Goal: Transaction & Acquisition: Obtain resource

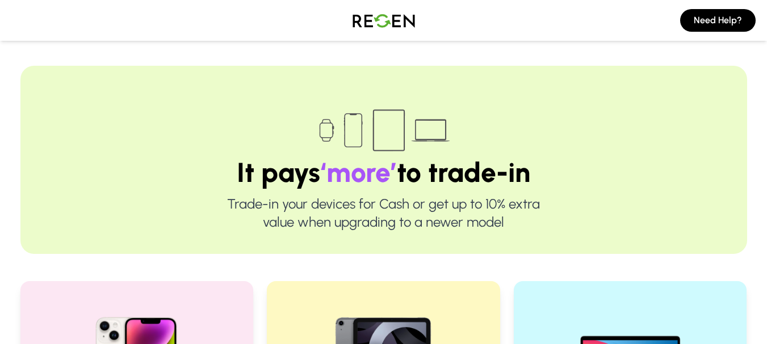
scroll to position [227, 0]
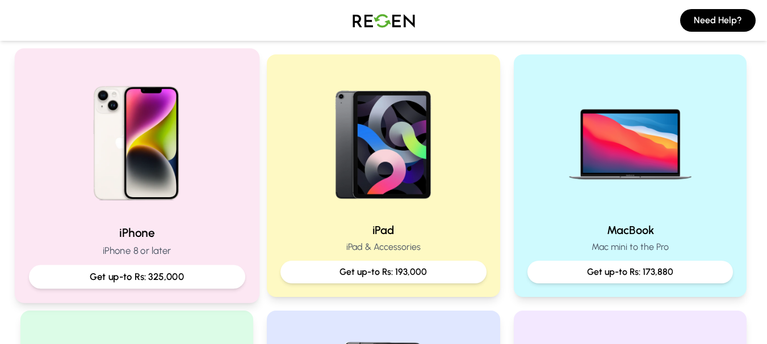
click at [164, 261] on div "iPhone iPhone 8 or later Get up-to Rs: 325,000" at bounding box center [136, 257] width 216 height 64
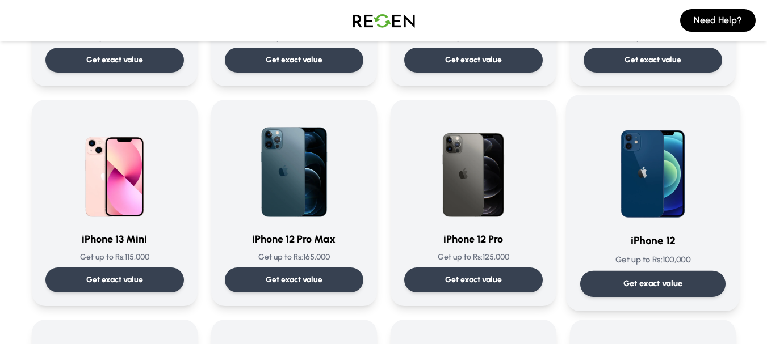
scroll to position [681, 0]
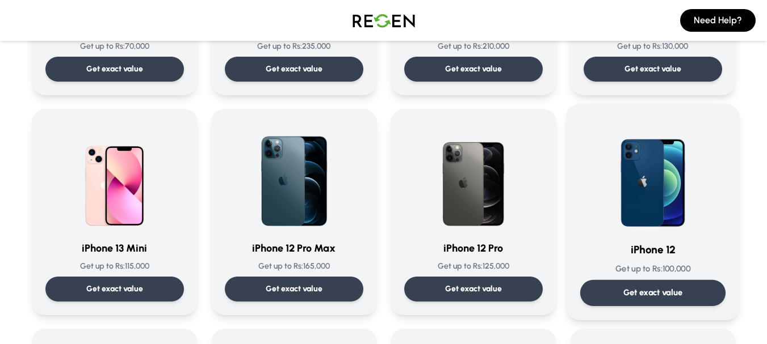
click at [660, 292] on p "Get exact value" at bounding box center [653, 293] width 60 height 12
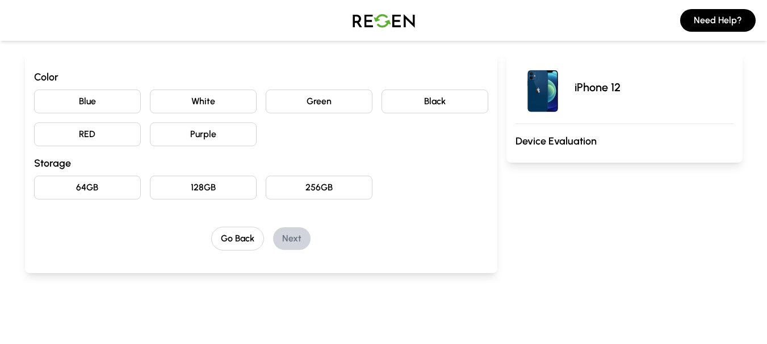
scroll to position [113, 0]
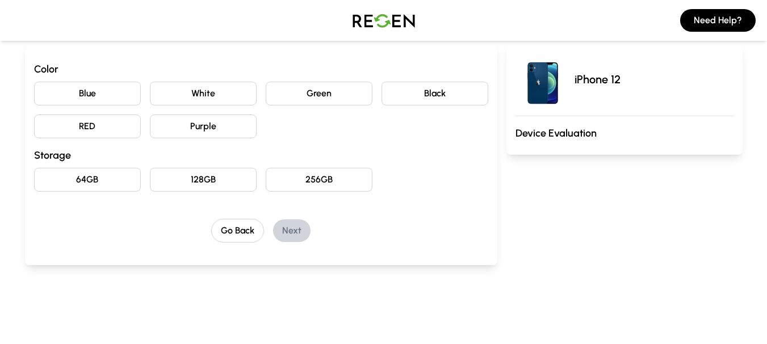
click at [447, 97] on button "Black" at bounding box center [434, 94] width 107 height 24
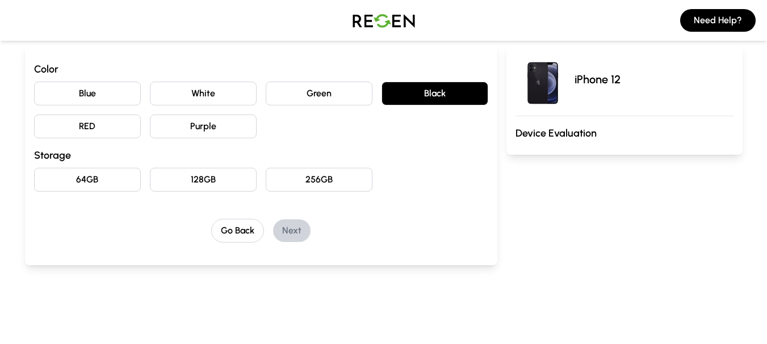
click at [99, 97] on button "Blue" at bounding box center [87, 94] width 107 height 24
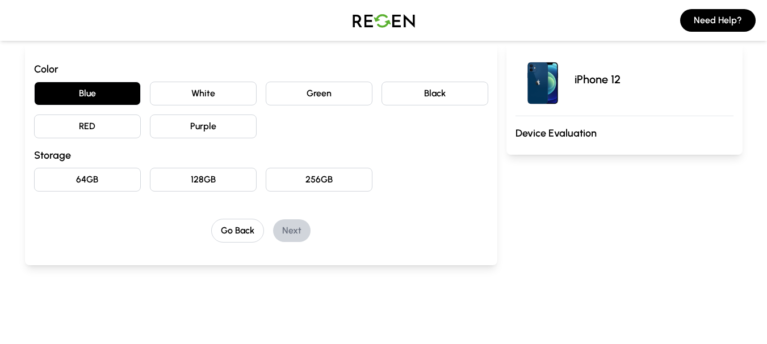
click at [236, 133] on button "Purple" at bounding box center [203, 127] width 107 height 24
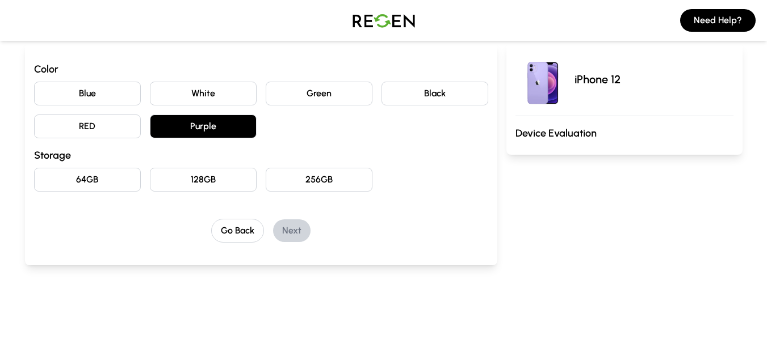
click at [420, 96] on button "Black" at bounding box center [434, 94] width 107 height 24
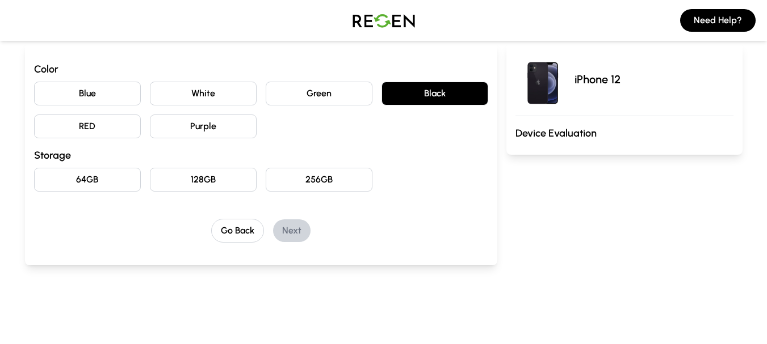
click at [116, 179] on button "64GB" at bounding box center [87, 180] width 107 height 24
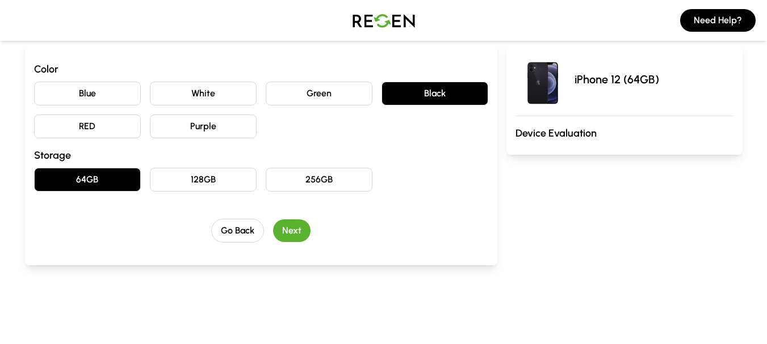
click at [296, 228] on button "Next" at bounding box center [291, 231] width 37 height 23
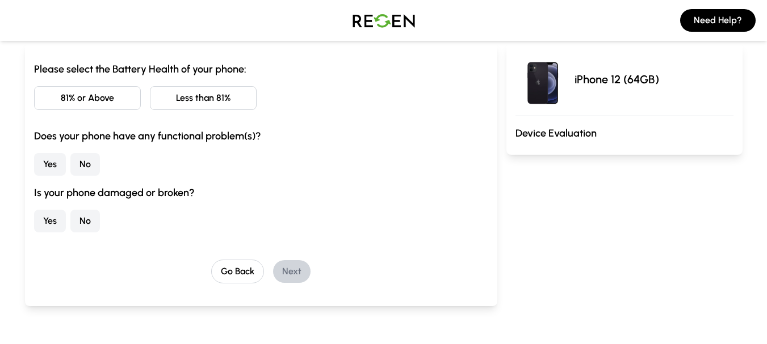
click at [94, 106] on button "81% or Above" at bounding box center [87, 98] width 107 height 24
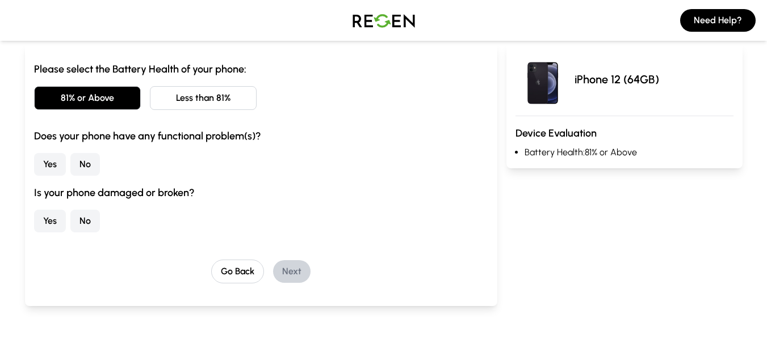
click at [78, 169] on button "No" at bounding box center [85, 164] width 30 height 23
click at [89, 222] on button "No" at bounding box center [85, 221] width 30 height 23
drag, startPoint x: 318, startPoint y: 267, endPoint x: 312, endPoint y: 267, distance: 6.3
click at [316, 267] on div "Go Back Next" at bounding box center [261, 272] width 454 height 24
click at [302, 264] on button "Next" at bounding box center [291, 271] width 37 height 23
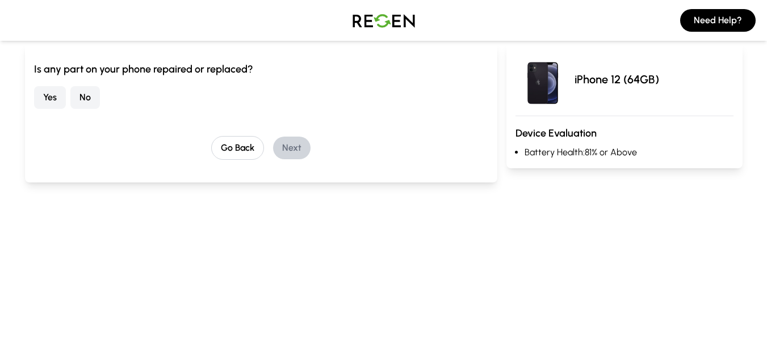
click at [93, 96] on button "No" at bounding box center [85, 97] width 30 height 23
click at [283, 145] on button "Next" at bounding box center [291, 148] width 37 height 23
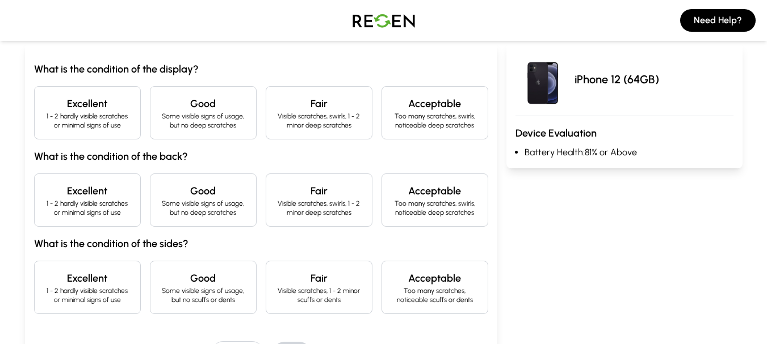
click at [86, 108] on h4 "Excellent" at bounding box center [87, 104] width 87 height 16
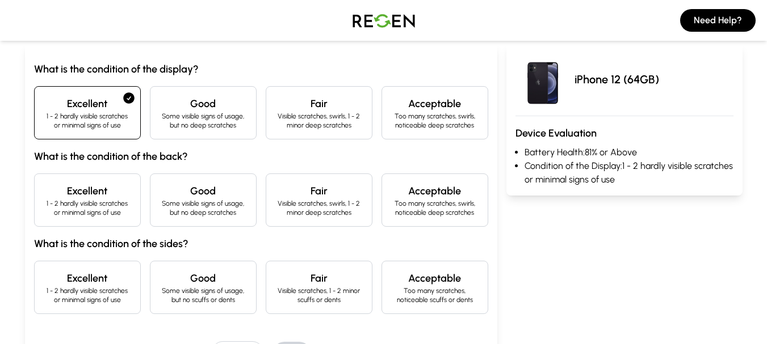
click at [94, 165] on div "What is the condition of the display? Excellent 1 - 2 hardly visible scratches …" at bounding box center [261, 187] width 454 height 253
click at [99, 194] on h4 "Excellent" at bounding box center [87, 191] width 87 height 16
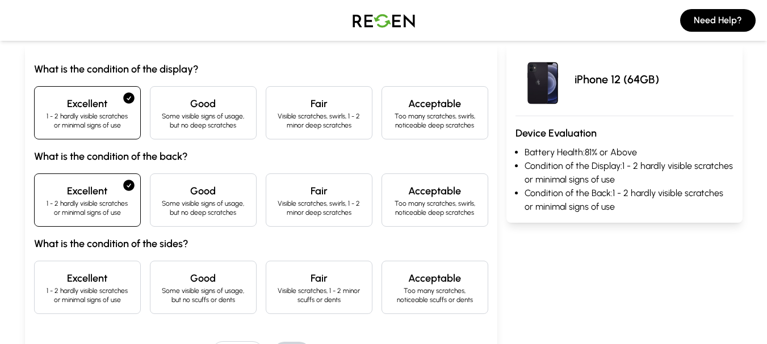
click at [102, 286] on h4 "Excellent" at bounding box center [87, 279] width 87 height 16
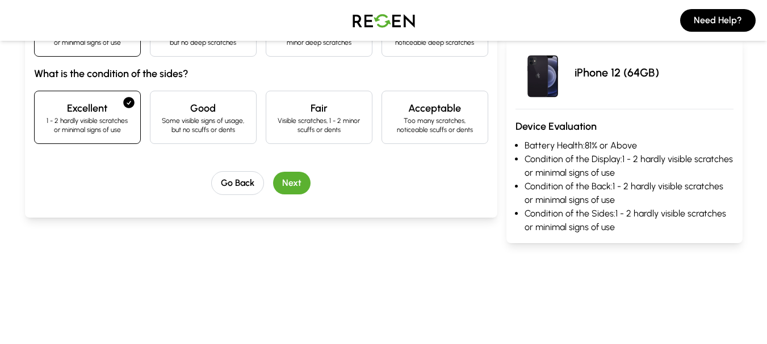
click at [289, 180] on button "Next" at bounding box center [291, 183] width 37 height 23
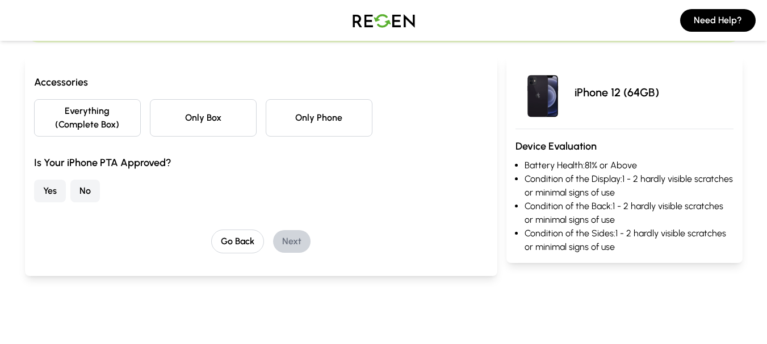
scroll to position [45, 0]
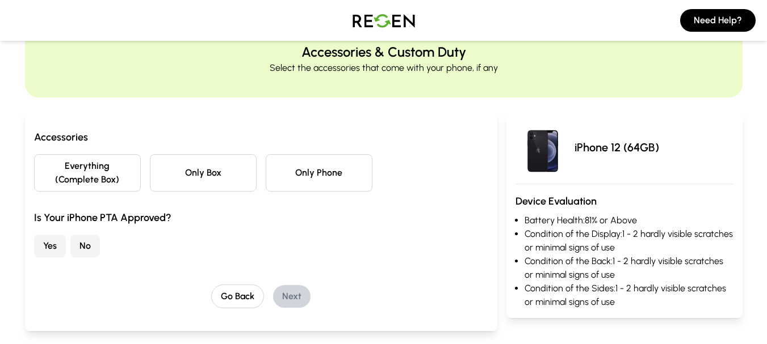
click at [306, 183] on button "Only Phone" at bounding box center [319, 172] width 107 height 37
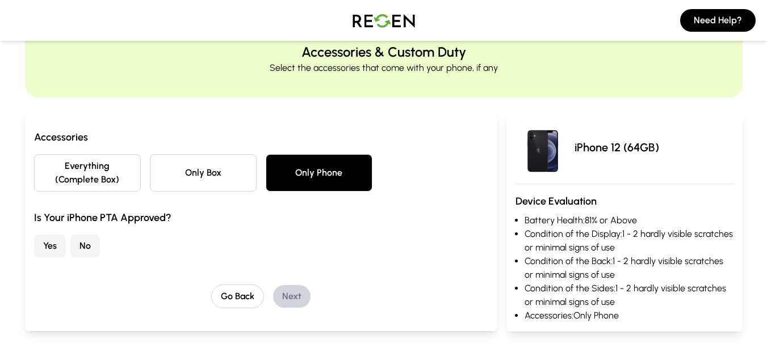
click at [54, 241] on button "Yes" at bounding box center [50, 246] width 32 height 23
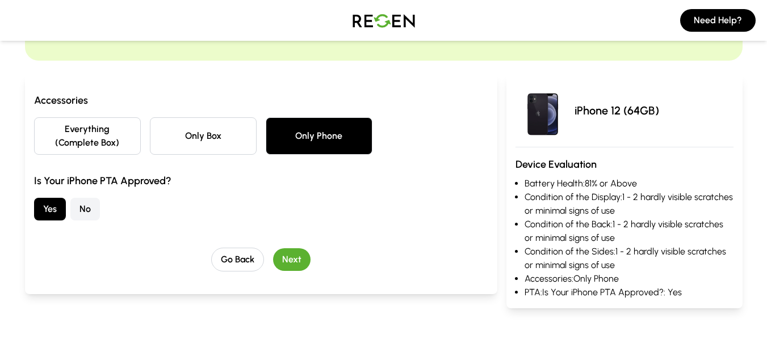
scroll to position [102, 0]
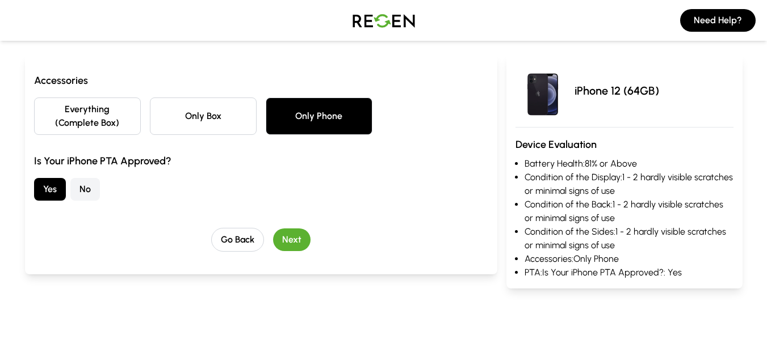
click at [303, 246] on button "Next" at bounding box center [291, 240] width 37 height 23
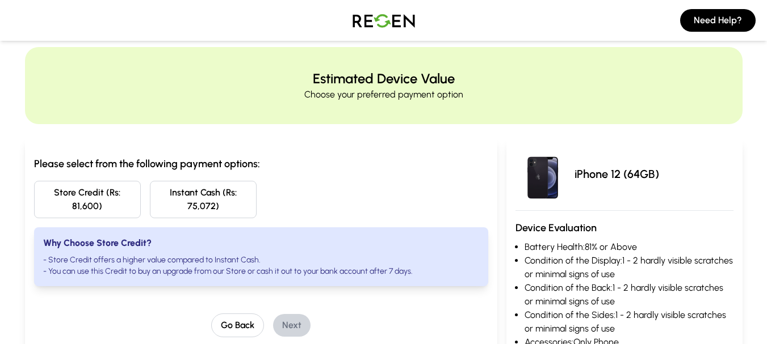
scroll to position [0, 0]
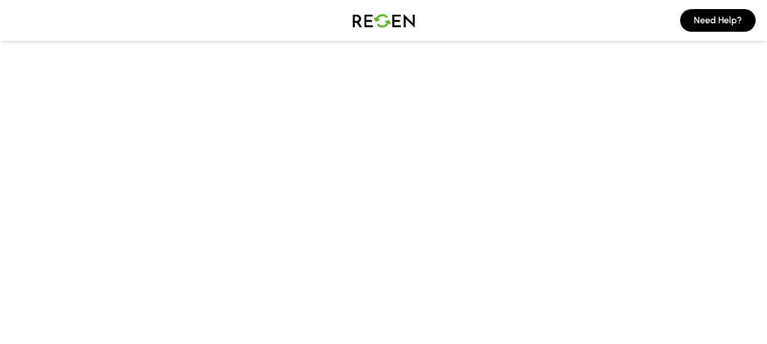
scroll to position [170, 0]
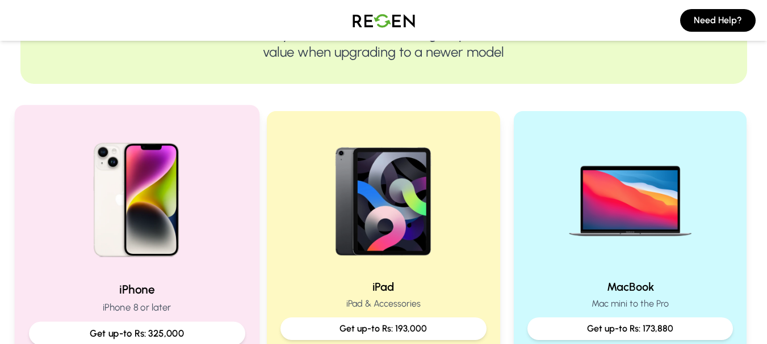
click at [126, 239] on img at bounding box center [136, 196] width 153 height 153
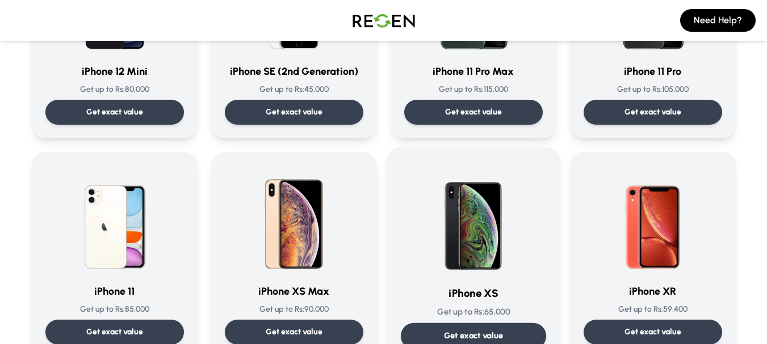
scroll to position [965, 0]
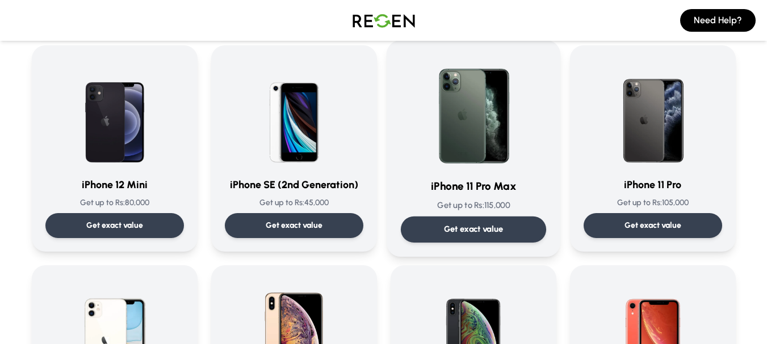
click at [466, 228] on p "Get exact value" at bounding box center [473, 230] width 60 height 12
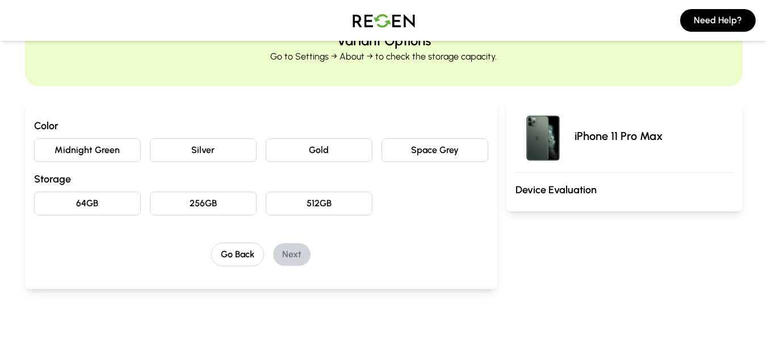
scroll to position [113, 0]
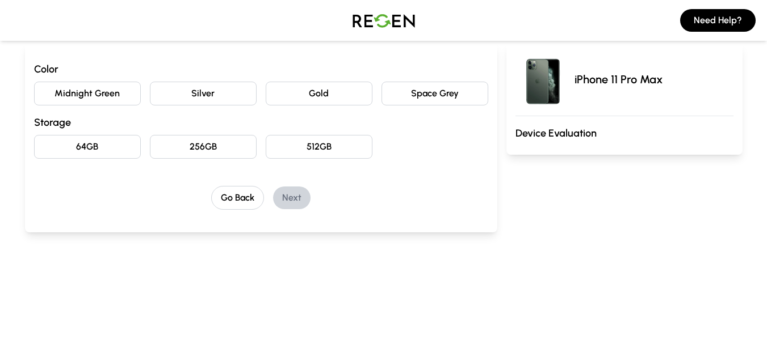
click at [455, 96] on button "Space Grey" at bounding box center [434, 94] width 107 height 24
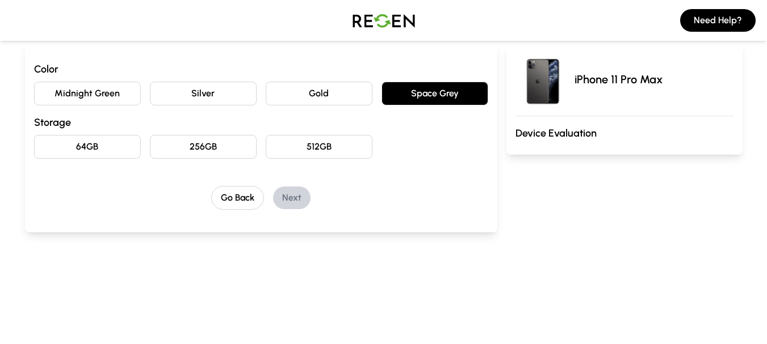
click at [169, 95] on button "Silver" at bounding box center [203, 94] width 107 height 24
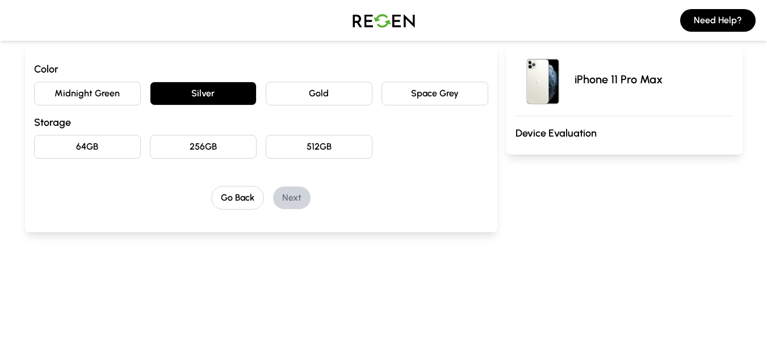
click at [105, 91] on button "Midnight Green" at bounding box center [87, 94] width 107 height 24
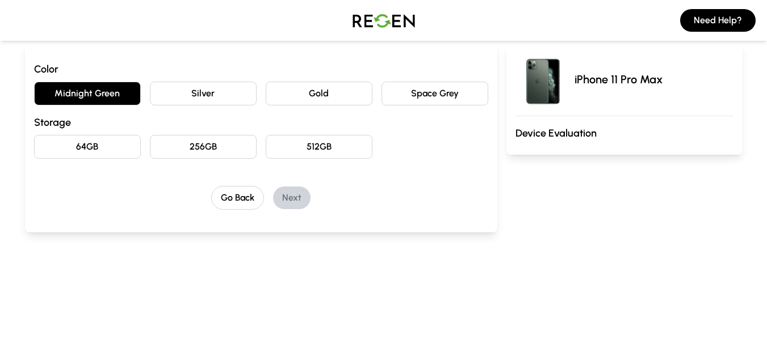
click at [111, 145] on button "64GB" at bounding box center [87, 147] width 107 height 24
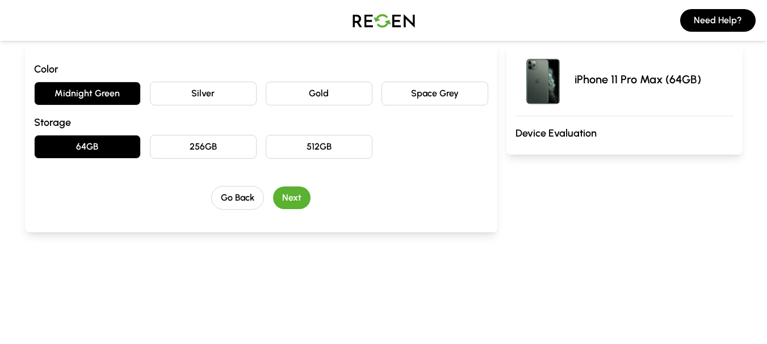
click at [300, 205] on button "Next" at bounding box center [291, 198] width 37 height 23
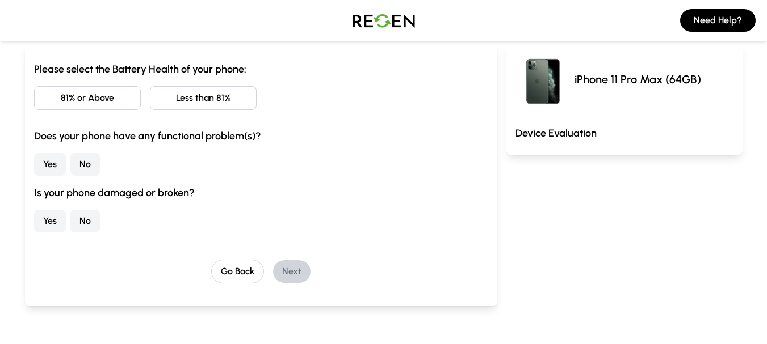
click at [106, 97] on button "81% or Above" at bounding box center [87, 98] width 107 height 24
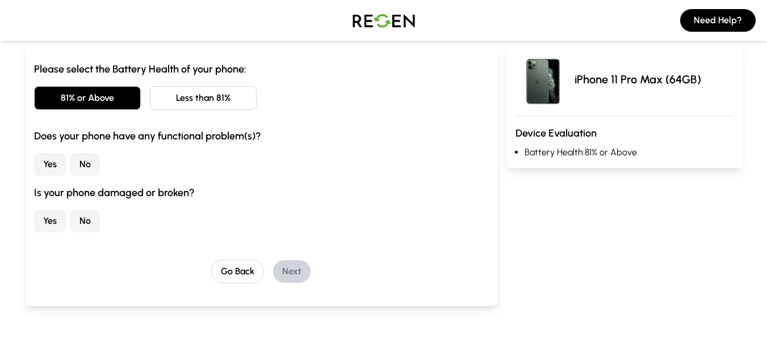
click at [90, 166] on button "No" at bounding box center [85, 164] width 30 height 23
click at [86, 220] on button "No" at bounding box center [85, 221] width 30 height 23
click at [293, 271] on button "Next" at bounding box center [291, 271] width 37 height 23
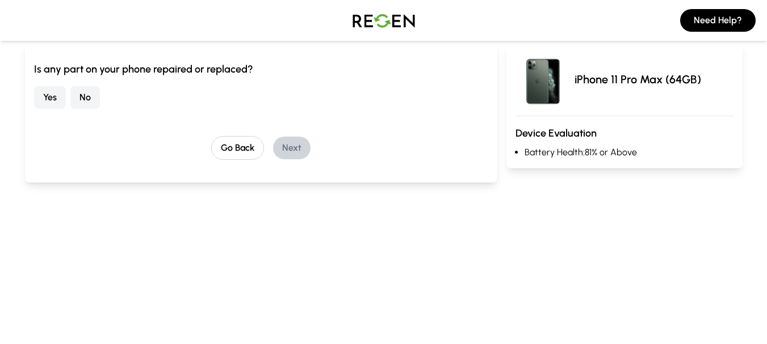
click at [94, 100] on button "No" at bounding box center [85, 97] width 30 height 23
click at [304, 149] on button "Next" at bounding box center [291, 148] width 37 height 23
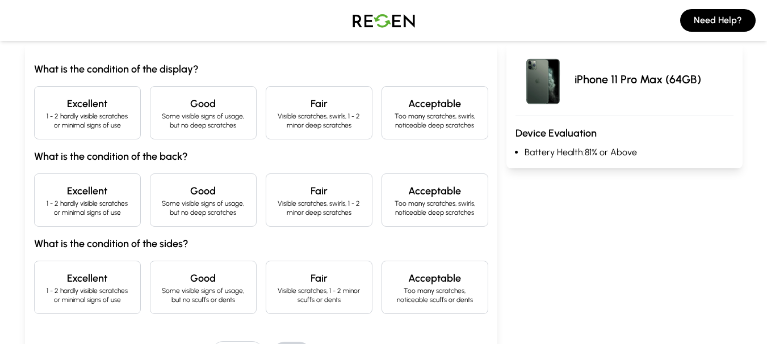
click at [102, 121] on p "1 - 2 hardly visible scratches or minimal signs of use" at bounding box center [87, 121] width 87 height 18
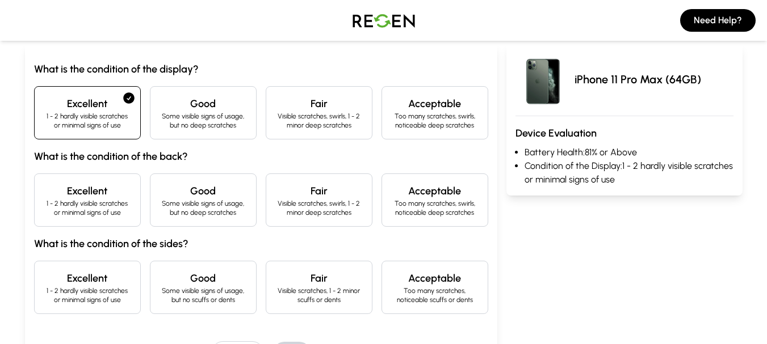
click at [107, 183] on h4 "Excellent" at bounding box center [87, 191] width 87 height 16
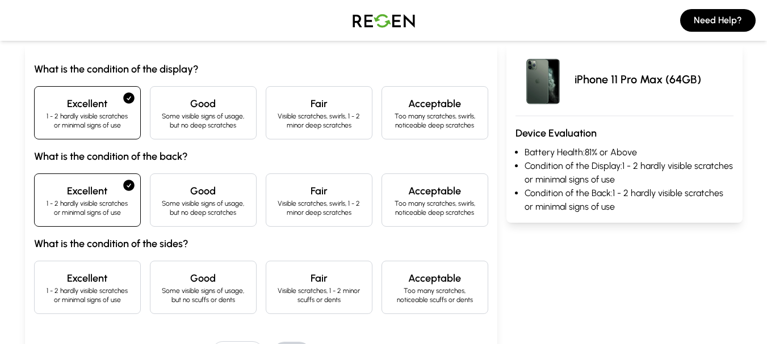
click at [114, 283] on h4 "Excellent" at bounding box center [87, 279] width 87 height 16
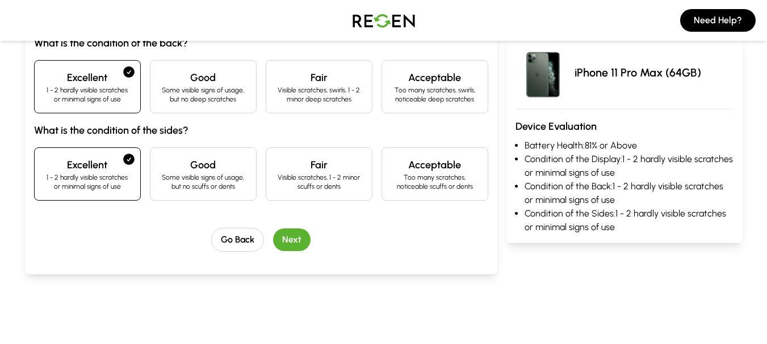
click at [313, 230] on div "Go Back Next" at bounding box center [261, 240] width 454 height 24
click at [296, 248] on button "Next" at bounding box center [291, 240] width 37 height 23
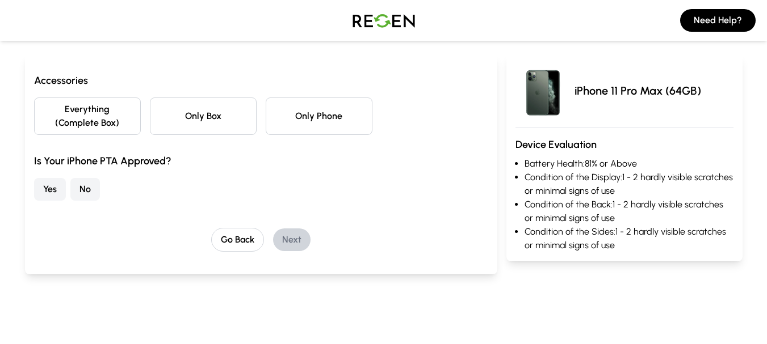
click at [338, 110] on button "Only Phone" at bounding box center [319, 116] width 107 height 37
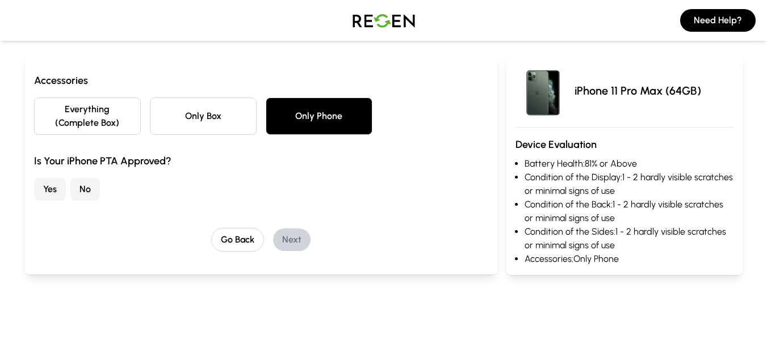
click at [79, 192] on button "No" at bounding box center [85, 189] width 30 height 23
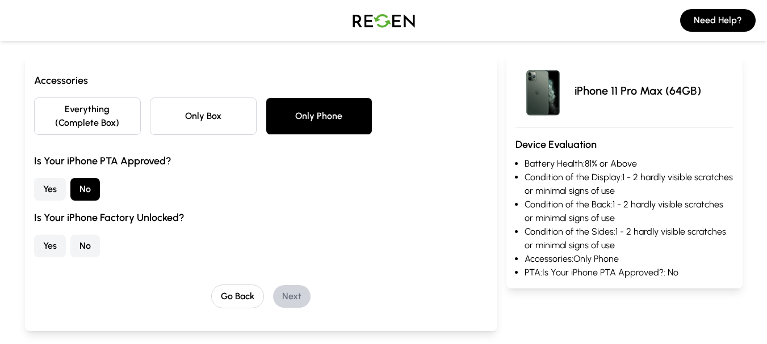
click at [53, 255] on button "Yes" at bounding box center [50, 246] width 32 height 23
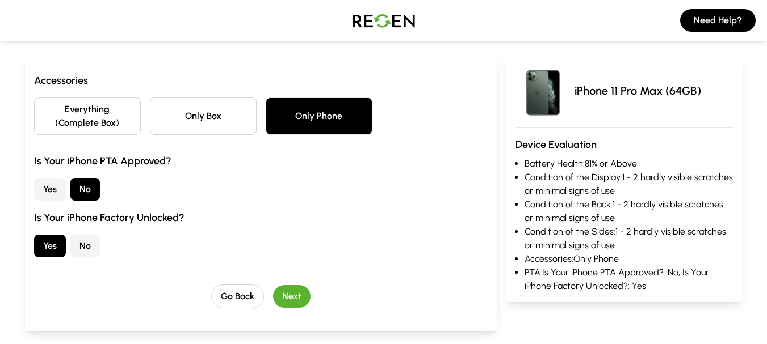
click at [288, 295] on button "Next" at bounding box center [291, 296] width 37 height 23
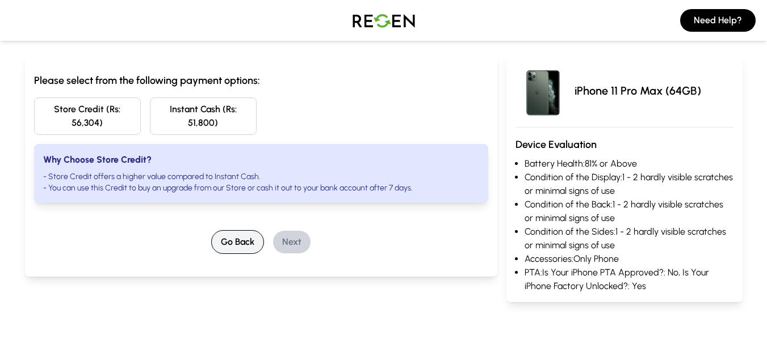
click at [239, 248] on button "Go Back" at bounding box center [237, 242] width 53 height 24
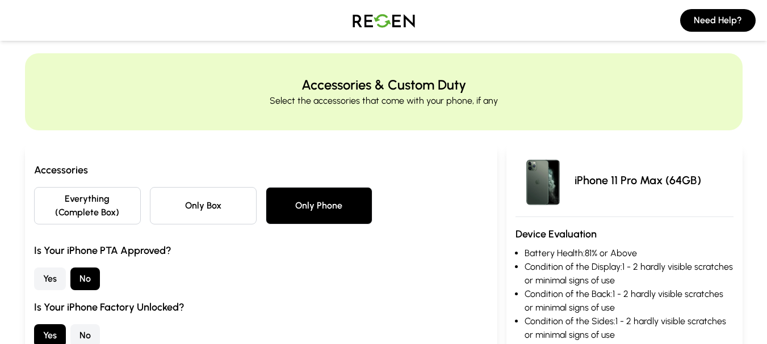
scroll to position [0, 0]
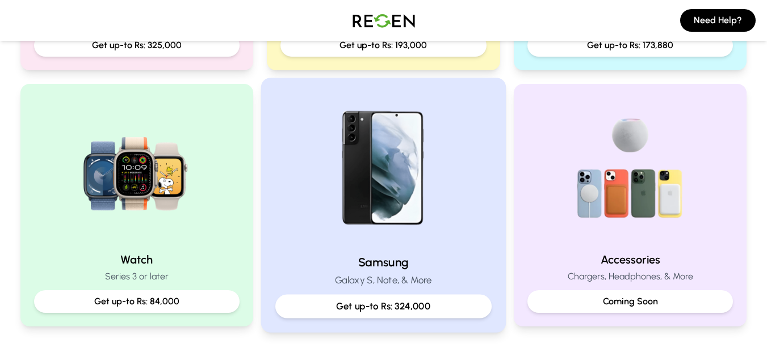
scroll to position [624, 0]
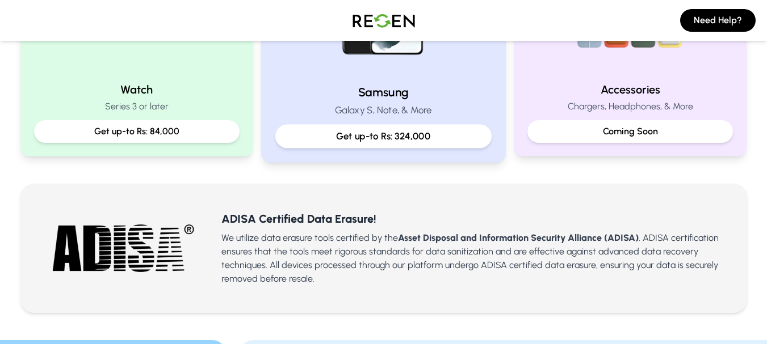
click at [368, 133] on p "Get up-to Rs: 324,000" at bounding box center [383, 136] width 197 height 14
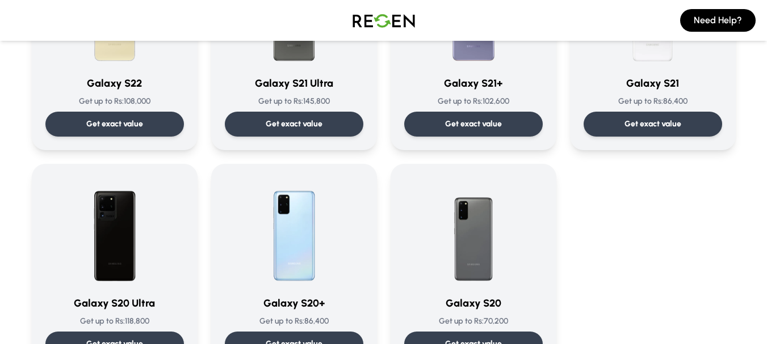
scroll to position [681, 0]
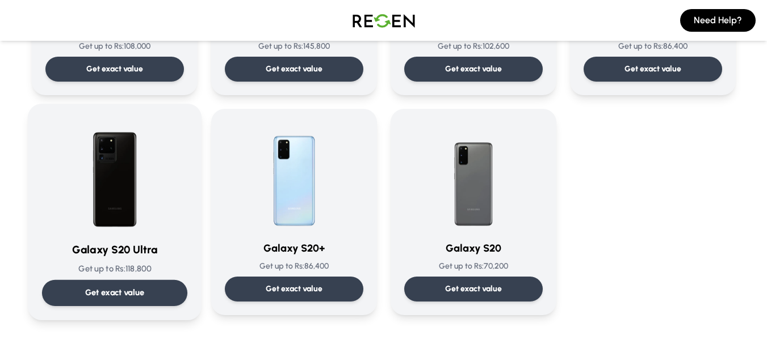
click at [116, 297] on p "Get exact value" at bounding box center [115, 293] width 60 height 12
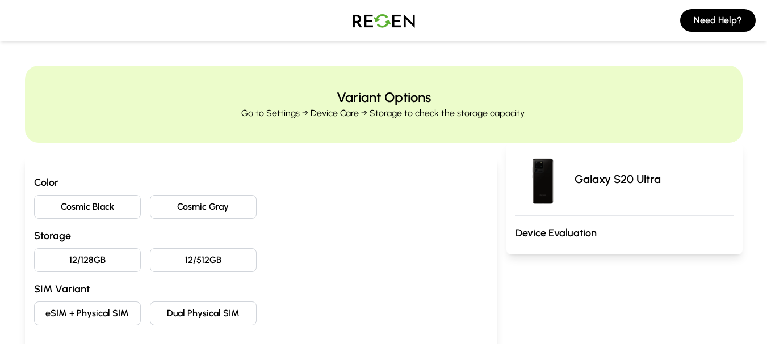
click at [116, 206] on button "Cosmic Black" at bounding box center [87, 207] width 107 height 24
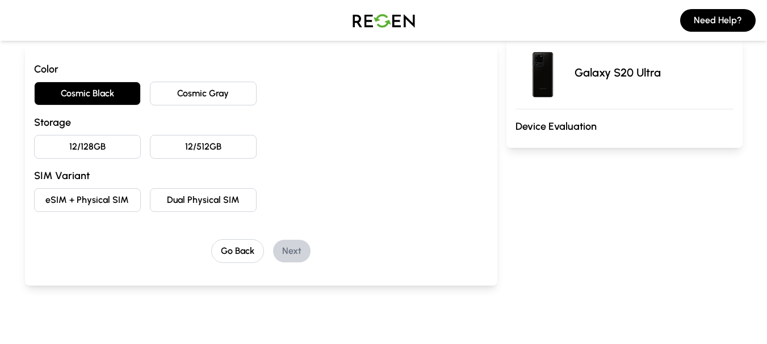
click at [117, 147] on button "12/128GB" at bounding box center [87, 147] width 107 height 24
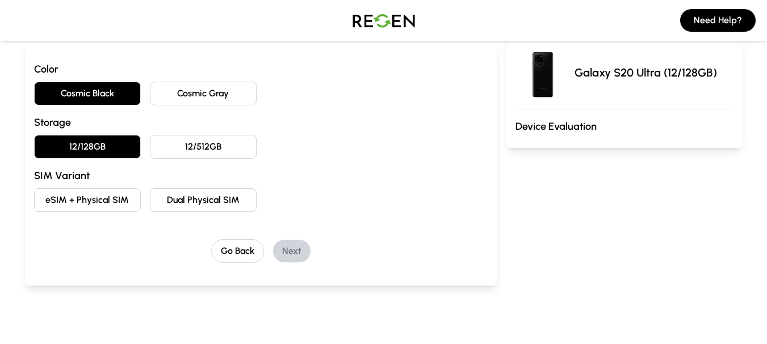
click at [121, 203] on button "eSIM + Physical SIM" at bounding box center [87, 200] width 107 height 24
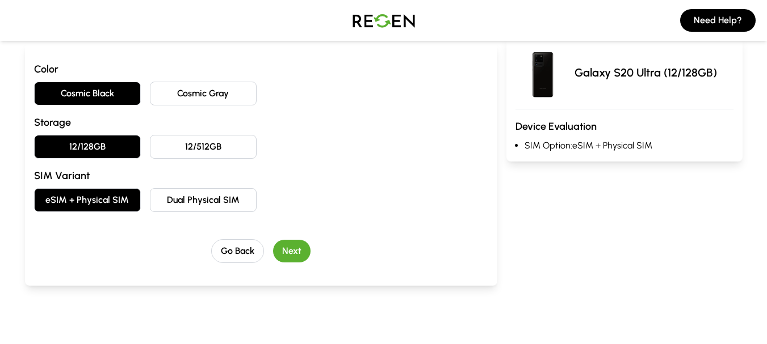
click at [302, 249] on button "Next" at bounding box center [291, 251] width 37 height 23
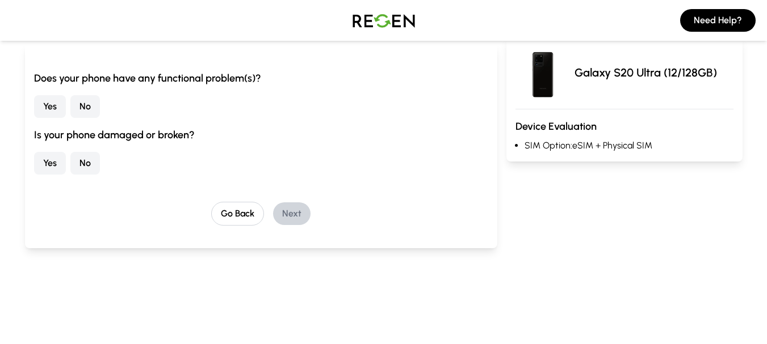
click at [91, 100] on button "No" at bounding box center [85, 106] width 30 height 23
click at [42, 162] on button "Yes" at bounding box center [50, 163] width 32 height 23
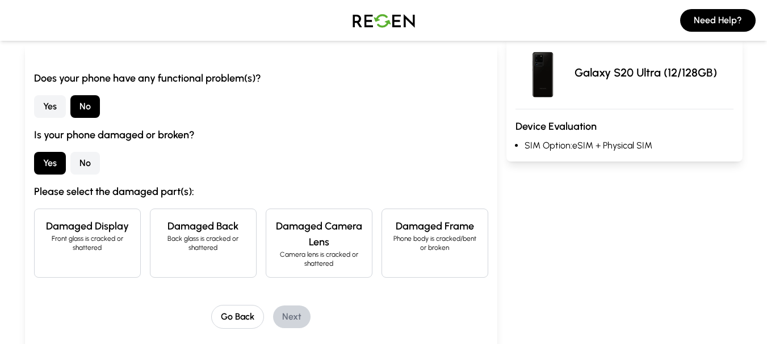
click at [220, 247] on p "Back glass is cracked or shattered" at bounding box center [202, 243] width 87 height 18
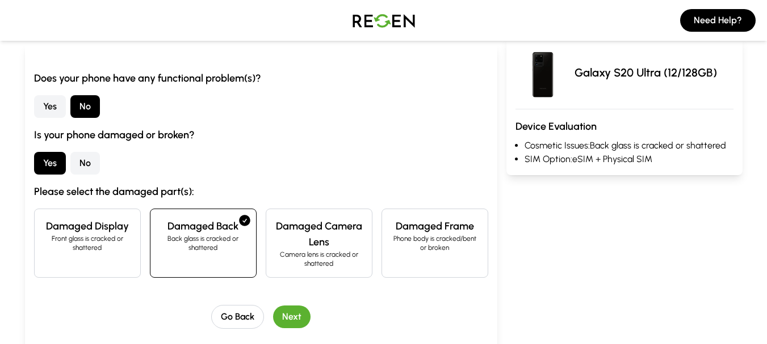
click at [322, 258] on p "Camera lens is cracked or shattered" at bounding box center [318, 259] width 87 height 18
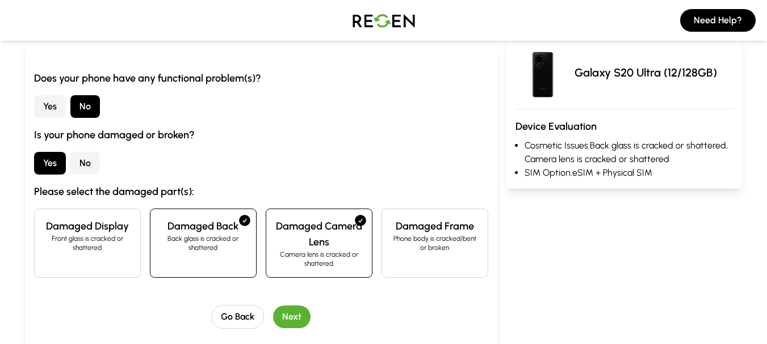
click at [242, 262] on div "Damaged Back Back glass is cracked or shattered" at bounding box center [203, 243] width 107 height 69
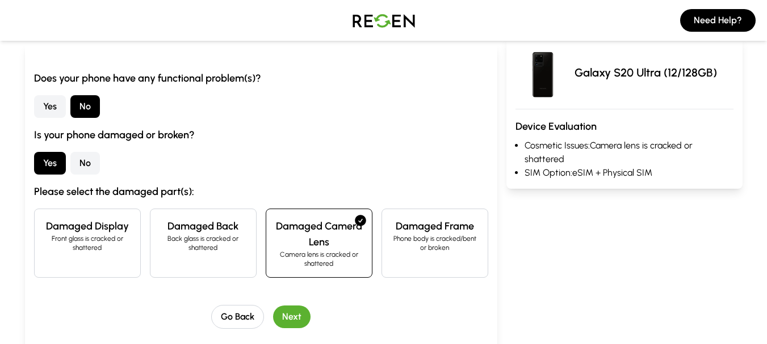
click at [294, 311] on button "Next" at bounding box center [291, 317] width 37 height 23
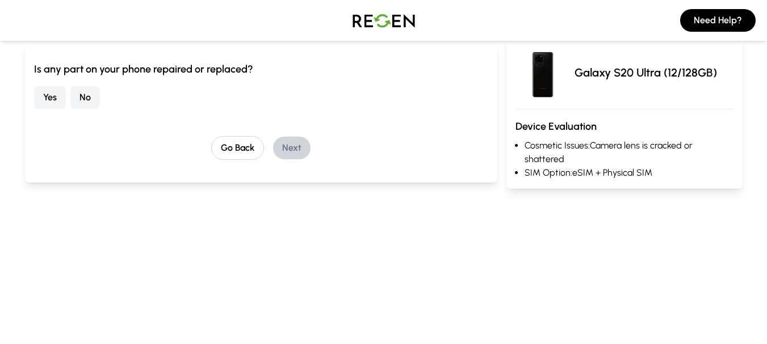
click at [85, 91] on button "No" at bounding box center [85, 97] width 30 height 23
click at [310, 153] on div "Go Back Next" at bounding box center [261, 148] width 454 height 24
click at [305, 150] on button "Next" at bounding box center [291, 148] width 37 height 23
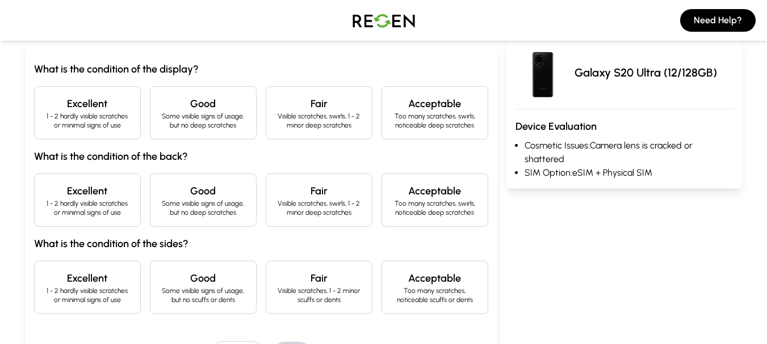
click at [78, 113] on p "1 - 2 hardly visible scratches or minimal signs of use" at bounding box center [87, 121] width 87 height 18
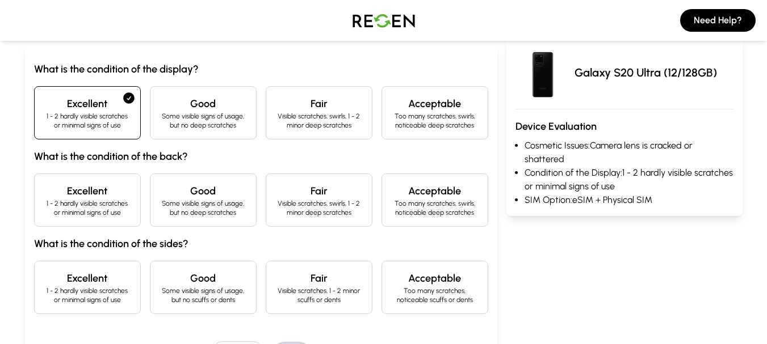
drag, startPoint x: 82, startPoint y: 162, endPoint x: 87, endPoint y: 205, distance: 43.5
click at [82, 163] on h3 "What is the condition of the back?" at bounding box center [261, 157] width 454 height 16
click at [88, 205] on p "1 - 2 hardly visible scratches or minimal signs of use" at bounding box center [87, 208] width 87 height 18
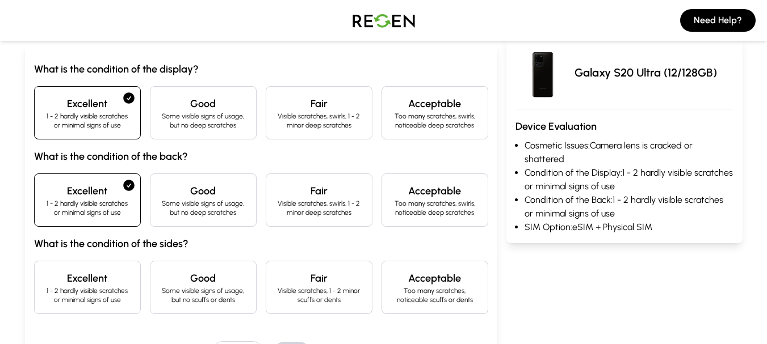
drag, startPoint x: 87, startPoint y: 253, endPoint x: 95, endPoint y: 279, distance: 26.6
click at [91, 263] on div "What is the condition of the display? Excellent 1 - 2 hardly visible scratches …" at bounding box center [261, 187] width 454 height 253
click at [95, 279] on h4 "Excellent" at bounding box center [87, 279] width 87 height 16
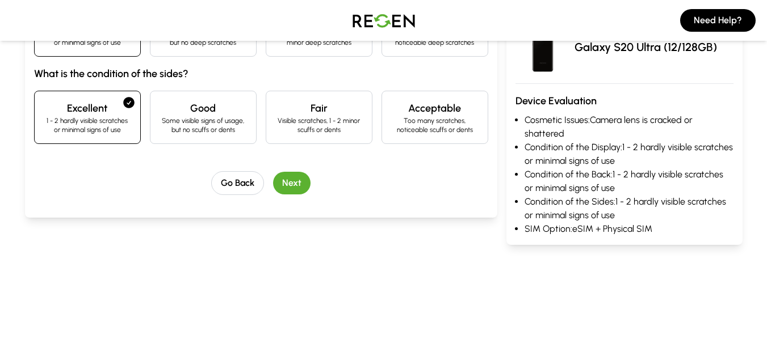
click at [293, 175] on button "Next" at bounding box center [291, 183] width 37 height 23
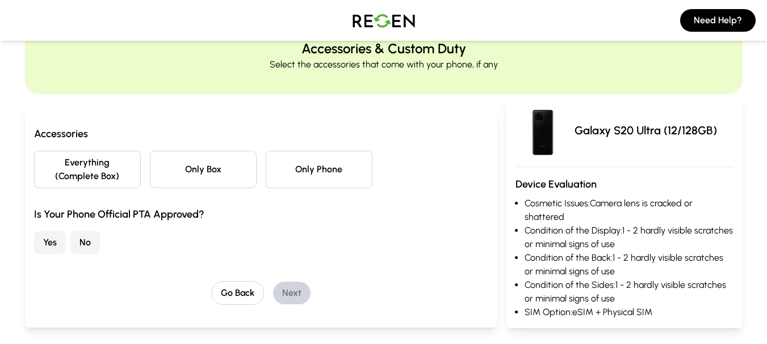
scroll to position [45, 0]
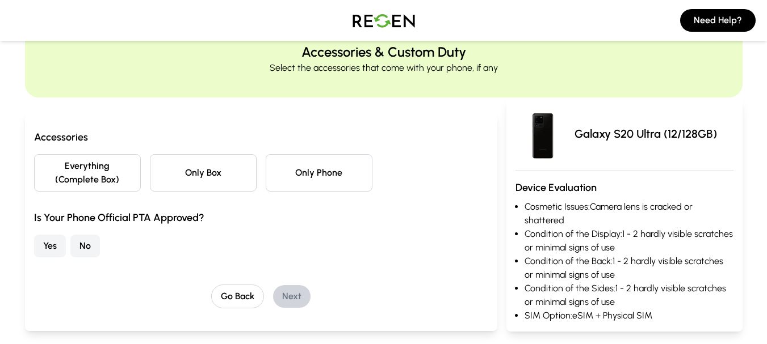
click at [323, 182] on button "Only Phone" at bounding box center [319, 172] width 107 height 37
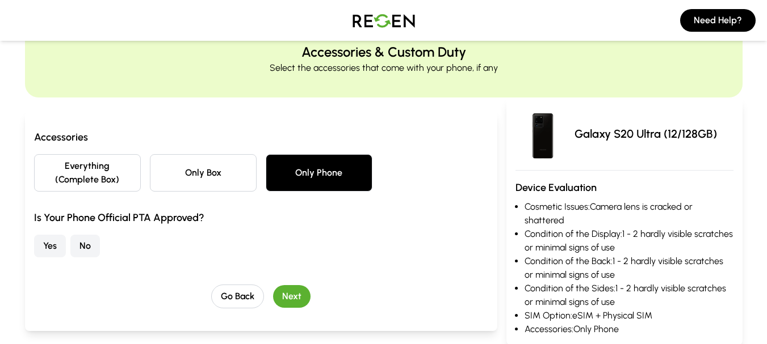
click at [88, 243] on button "No" at bounding box center [85, 246] width 30 height 23
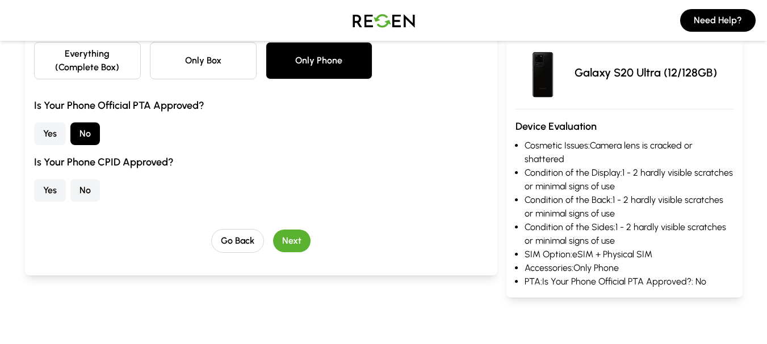
scroll to position [159, 0]
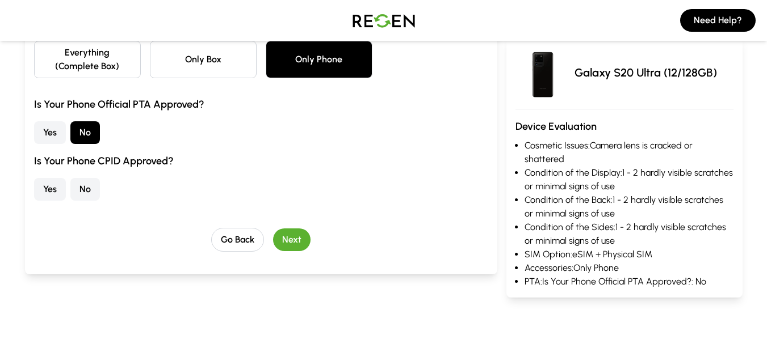
click at [54, 184] on button "Yes" at bounding box center [50, 189] width 32 height 23
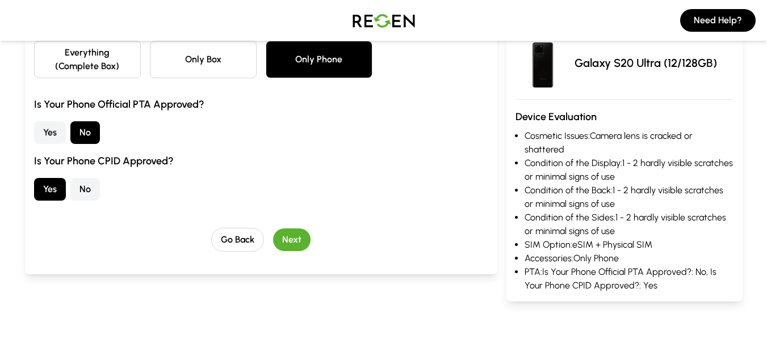
click at [294, 233] on button "Next" at bounding box center [291, 240] width 37 height 23
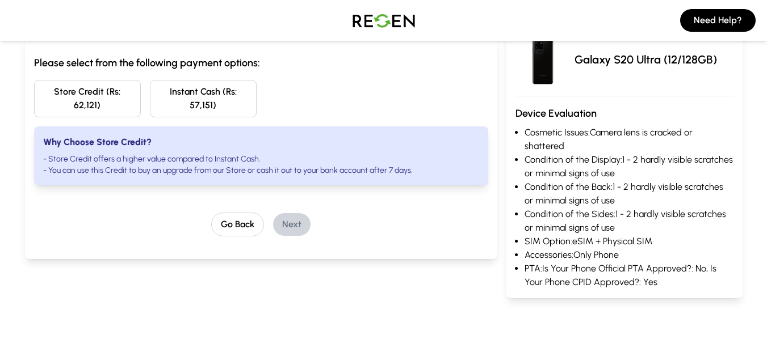
scroll to position [102, 0]
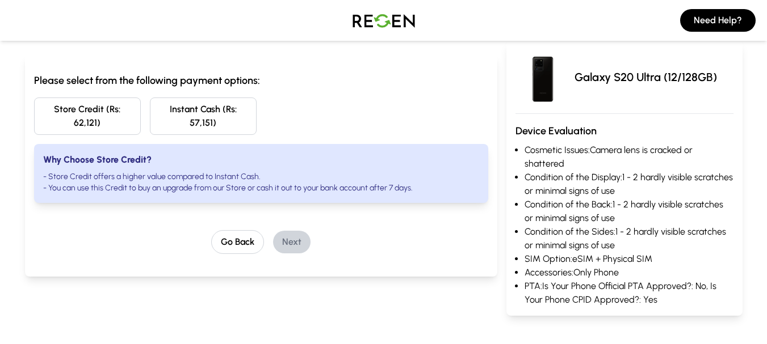
drag, startPoint x: 573, startPoint y: 75, endPoint x: 725, endPoint y: 75, distance: 152.1
click at [725, 75] on div "Galaxy S20 Ultra (12/128GB)" at bounding box center [624, 77] width 218 height 54
drag, startPoint x: 684, startPoint y: 75, endPoint x: 658, endPoint y: 81, distance: 26.2
click at [658, 81] on p "Galaxy S20 Ultra (12/128GB)" at bounding box center [645, 77] width 142 height 16
drag, startPoint x: 573, startPoint y: 78, endPoint x: 735, endPoint y: 74, distance: 162.4
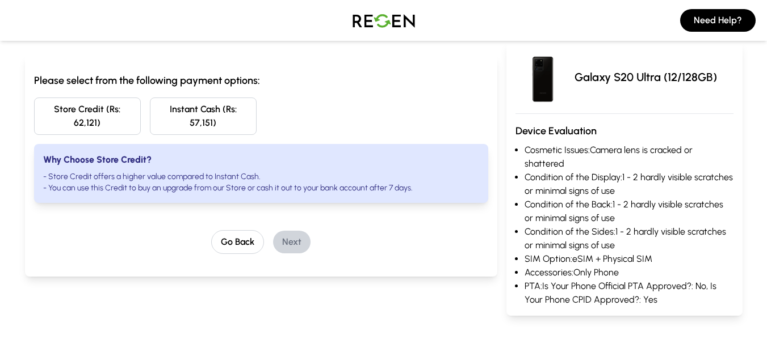
click at [735, 74] on div "Galaxy S20 Ultra (12/128GB) Device Evaluation Cosmetic Issues: Camera lens is c…" at bounding box center [624, 178] width 236 height 275
copy p "Galaxy S20 Ultra (12/128GB)"
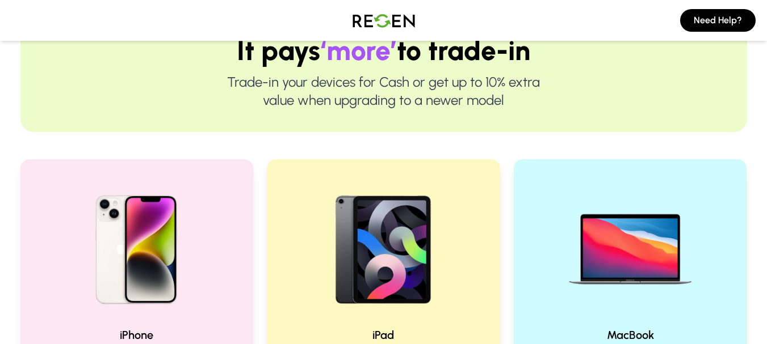
scroll to position [227, 0]
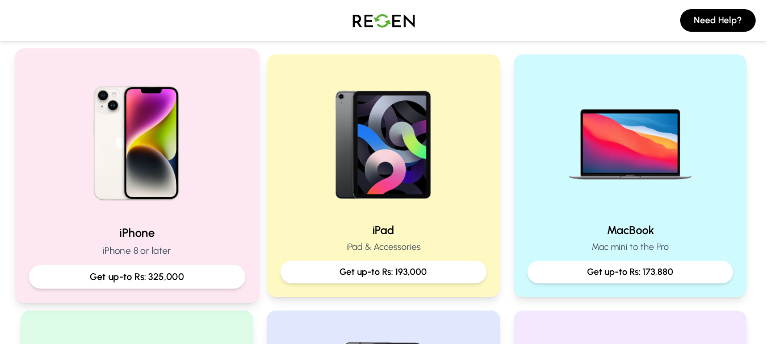
click at [221, 163] on div at bounding box center [136, 139] width 216 height 153
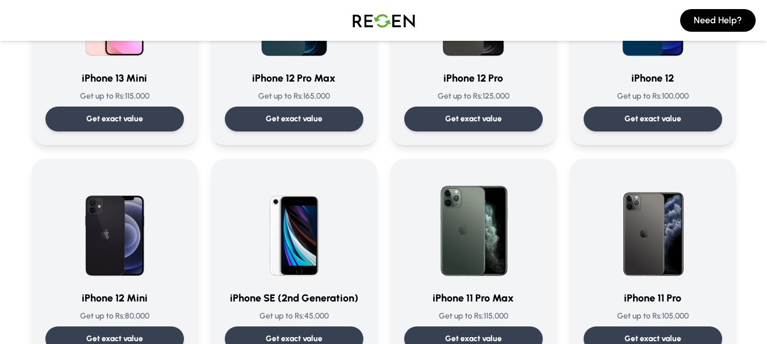
scroll to position [681, 0]
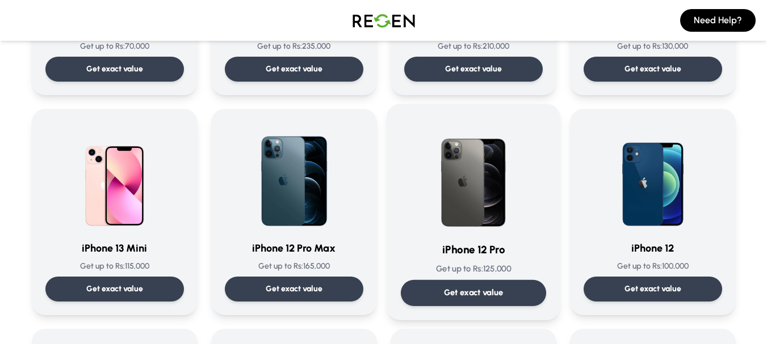
click at [520, 253] on h3 "iPhone 12 Pro" at bounding box center [472, 250] width 145 height 16
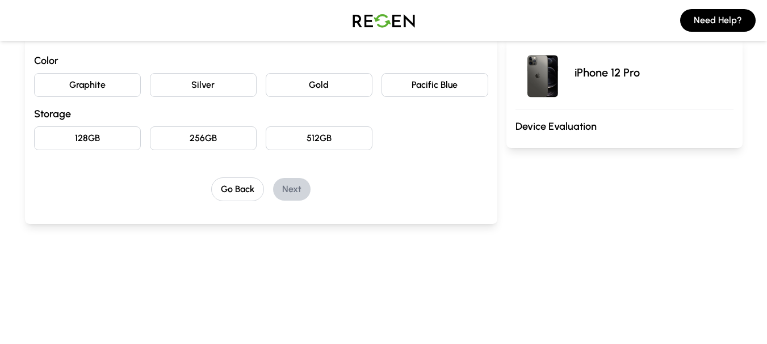
scroll to position [57, 0]
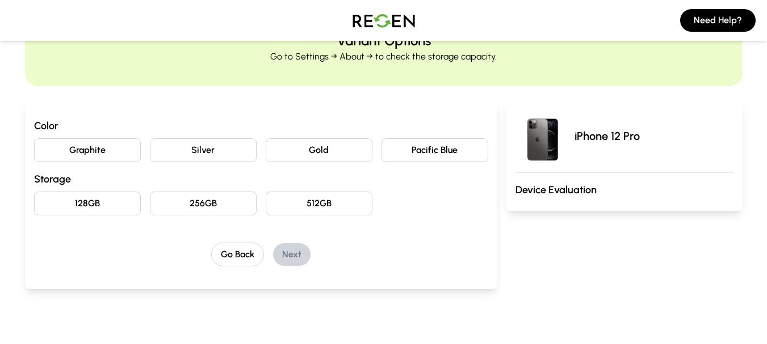
click at [78, 154] on button "Graphite" at bounding box center [87, 150] width 107 height 24
click at [104, 204] on button "128GB" at bounding box center [87, 204] width 107 height 24
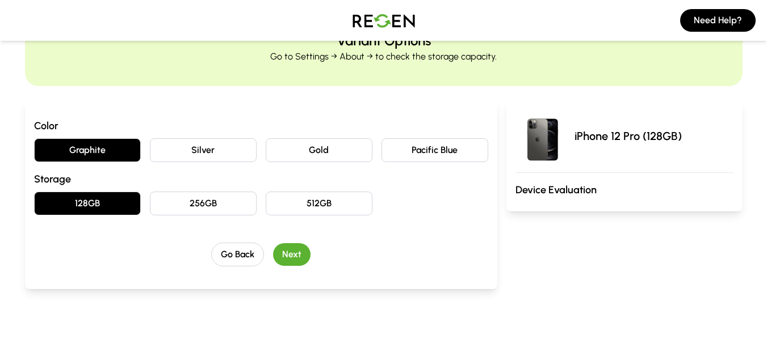
drag, startPoint x: 329, startPoint y: 258, endPoint x: 260, endPoint y: 249, distance: 68.7
click at [326, 257] on div "Go Back Next" at bounding box center [261, 255] width 454 height 24
click at [297, 254] on button "Next" at bounding box center [291, 254] width 37 height 23
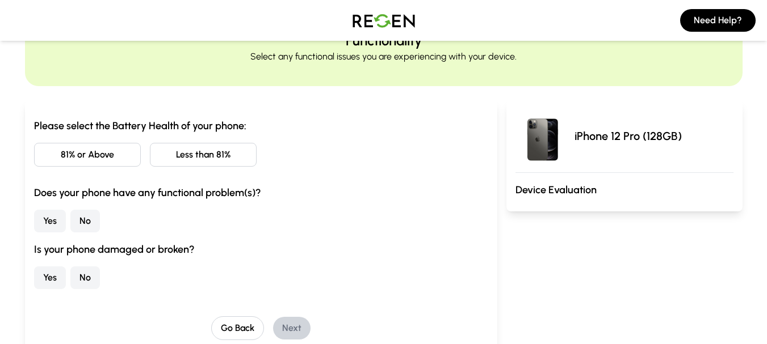
click at [88, 155] on button "81% or Above" at bounding box center [87, 155] width 107 height 24
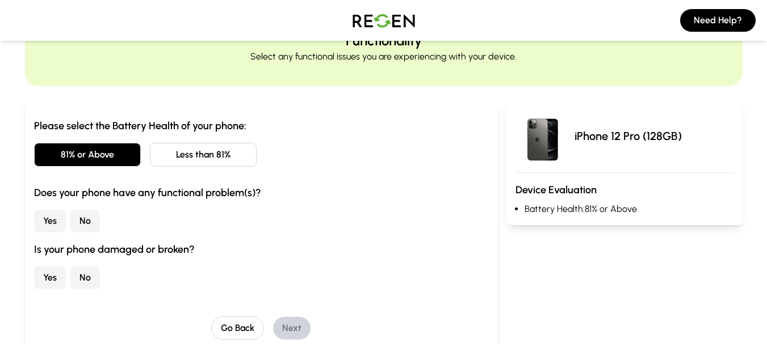
click at [83, 218] on button "No" at bounding box center [85, 221] width 30 height 23
click at [83, 281] on button "No" at bounding box center [85, 278] width 30 height 23
click at [310, 329] on div "Go Back Next" at bounding box center [261, 329] width 454 height 24
click at [293, 327] on button "Next" at bounding box center [291, 328] width 37 height 23
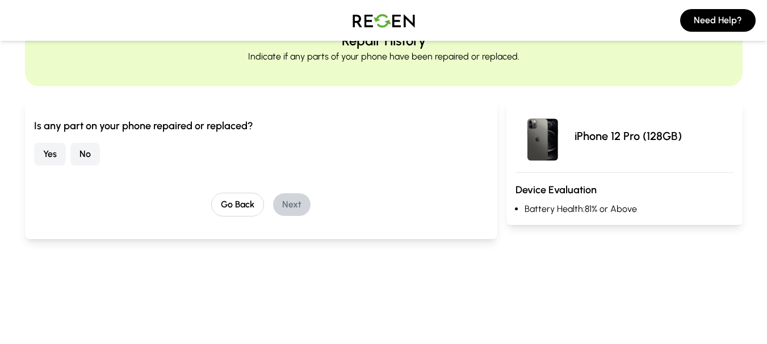
click at [86, 147] on button "No" at bounding box center [85, 154] width 30 height 23
click at [271, 196] on div "Go Back Next" at bounding box center [261, 205] width 454 height 24
click at [293, 204] on button "Next" at bounding box center [291, 205] width 37 height 23
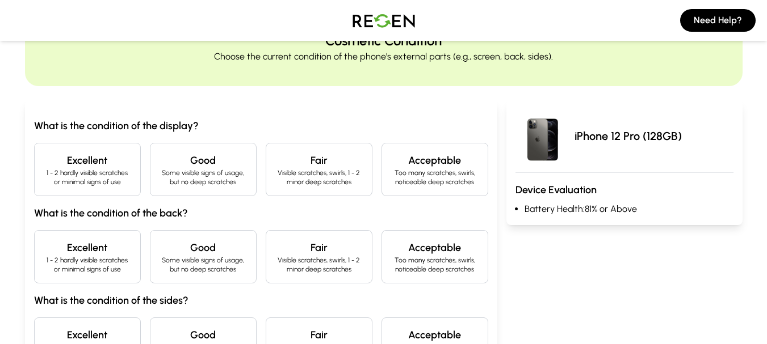
click at [93, 167] on h4 "Excellent" at bounding box center [87, 161] width 87 height 16
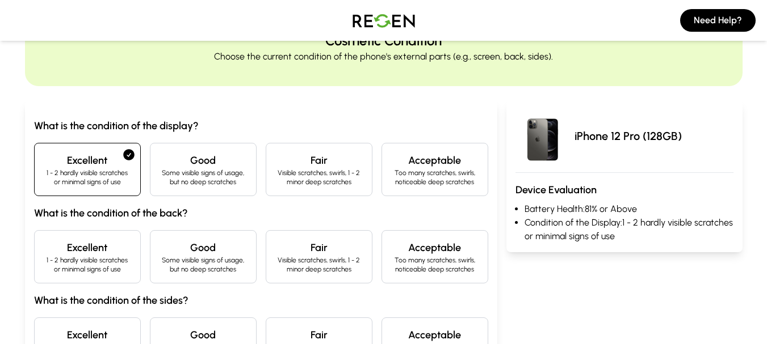
click at [98, 253] on h4 "Excellent" at bounding box center [87, 248] width 87 height 16
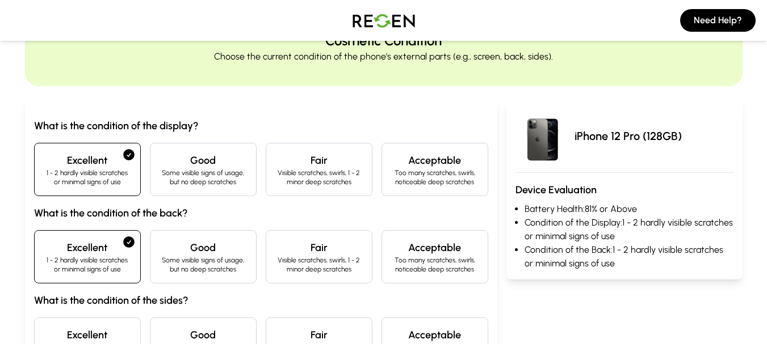
click at [99, 316] on div "What is the condition of the display? Excellent 1 - 2 hardly visible scratches …" at bounding box center [261, 244] width 454 height 253
click at [104, 325] on div "Excellent 1 - 2 hardly visible scratches or minimal signs of use" at bounding box center [87, 344] width 107 height 53
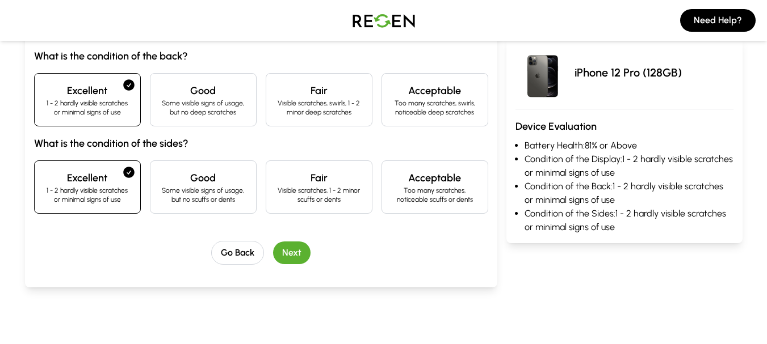
scroll to position [227, 0]
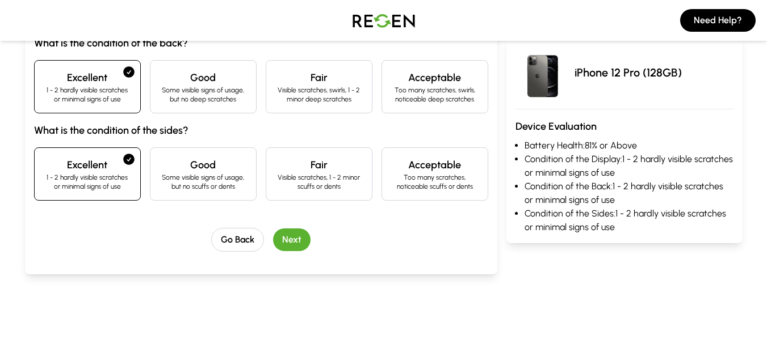
click at [292, 243] on button "Next" at bounding box center [291, 240] width 37 height 23
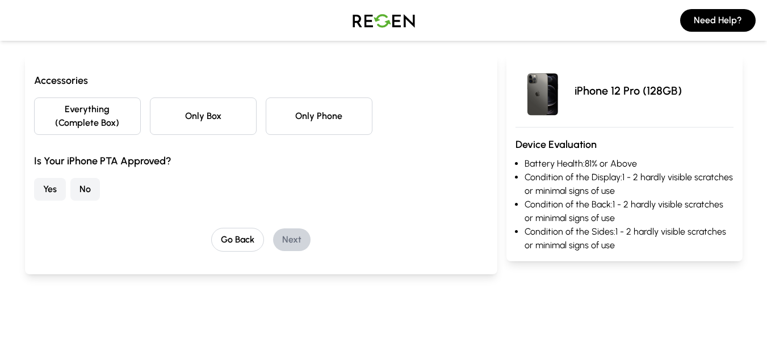
click at [348, 123] on button "Only Phone" at bounding box center [319, 116] width 107 height 37
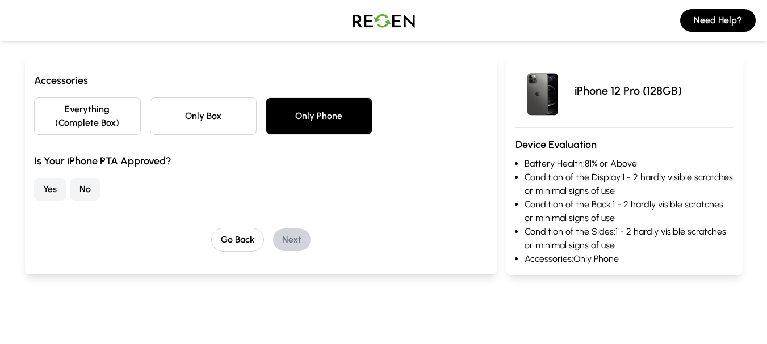
click at [86, 186] on button "No" at bounding box center [85, 189] width 30 height 23
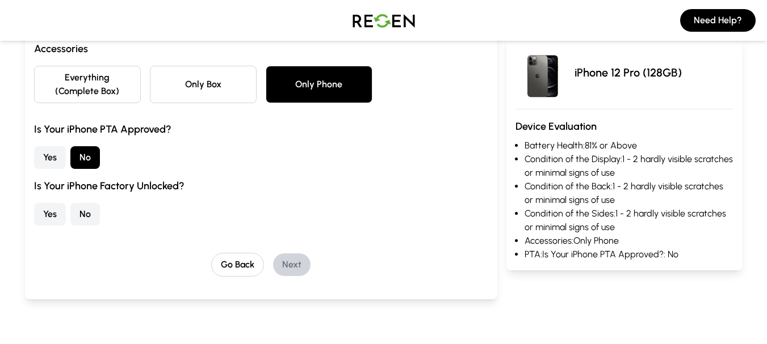
scroll to position [159, 0]
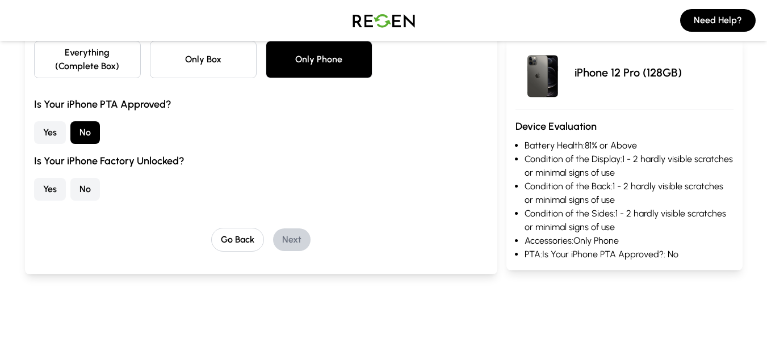
click at [48, 133] on button "Yes" at bounding box center [50, 132] width 32 height 23
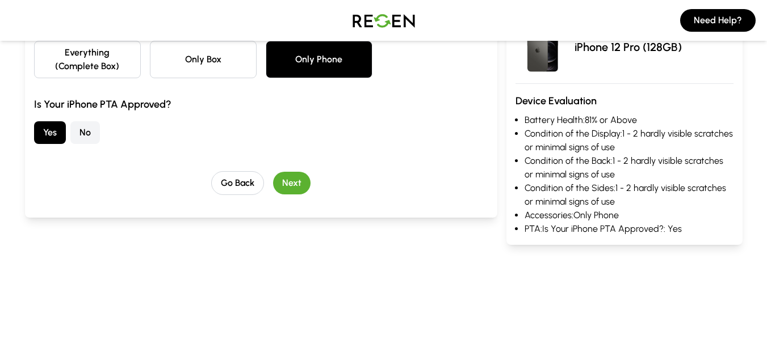
click at [292, 185] on button "Next" at bounding box center [291, 183] width 37 height 23
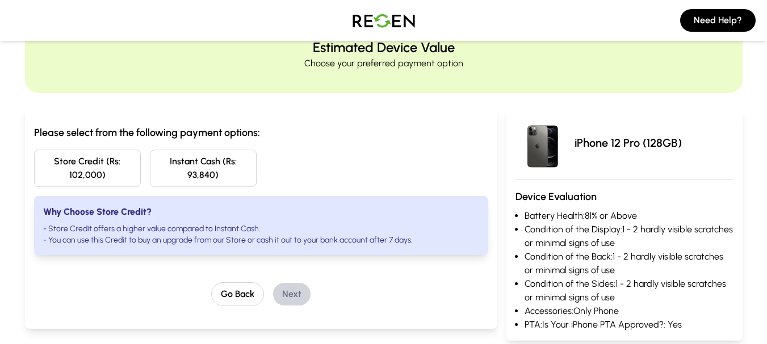
scroll to position [0, 0]
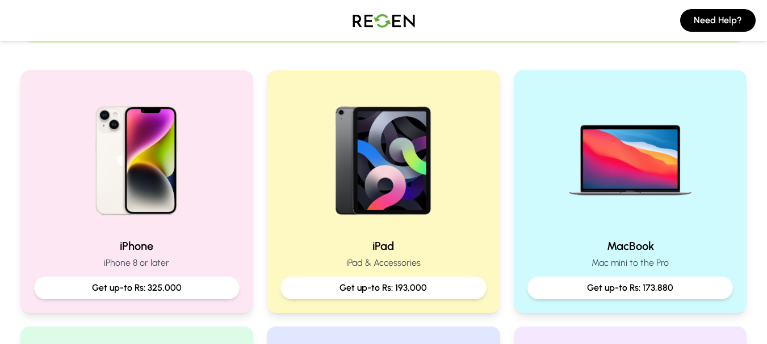
scroll to position [340, 0]
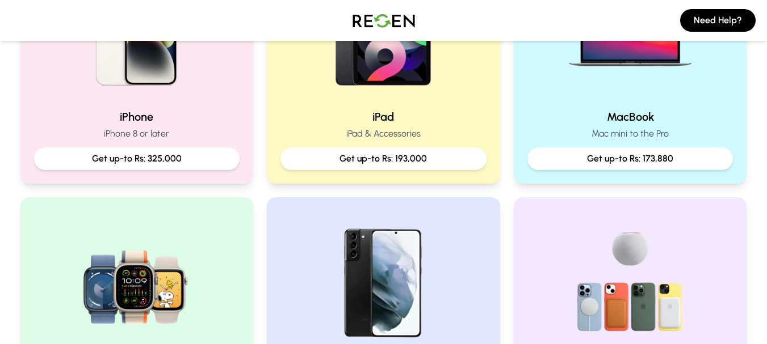
click at [160, 141] on p "iPhone 8 or later" at bounding box center [137, 134] width 206 height 14
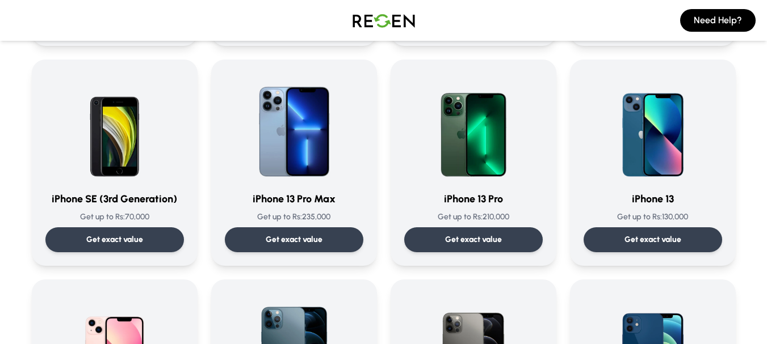
scroll to position [511, 0]
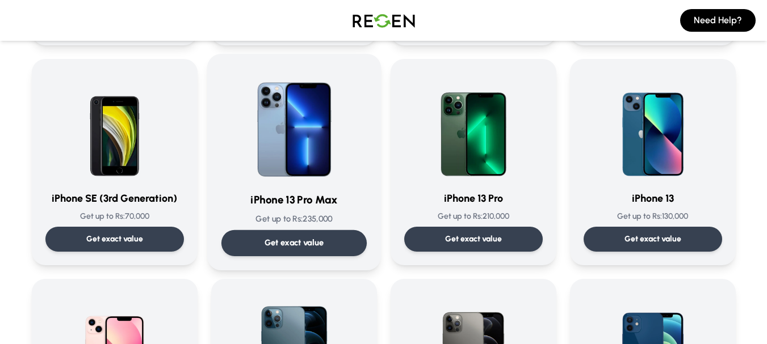
click at [298, 237] on div "Get exact value" at bounding box center [293, 243] width 145 height 26
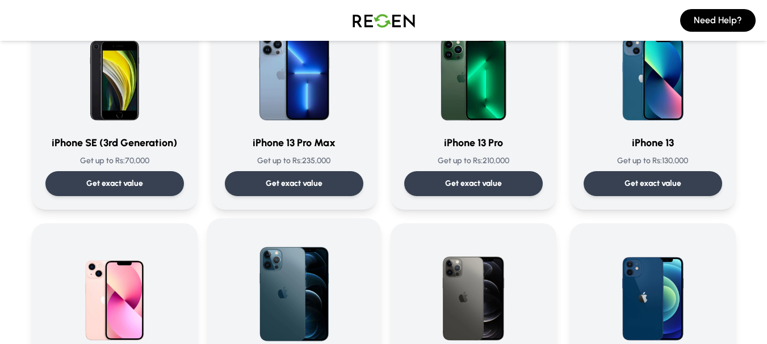
scroll to position [567, 0]
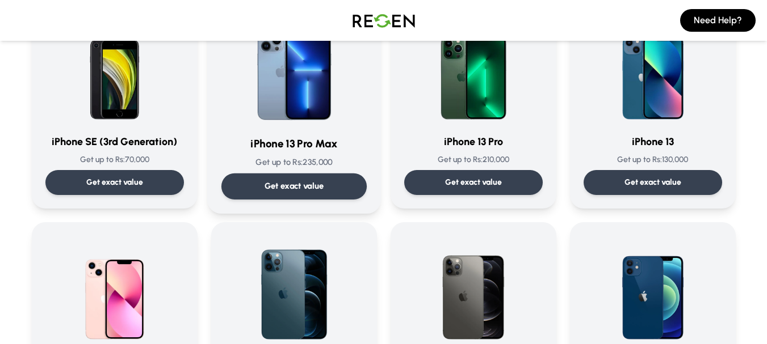
click at [352, 182] on div "Get exact value" at bounding box center [293, 187] width 145 height 26
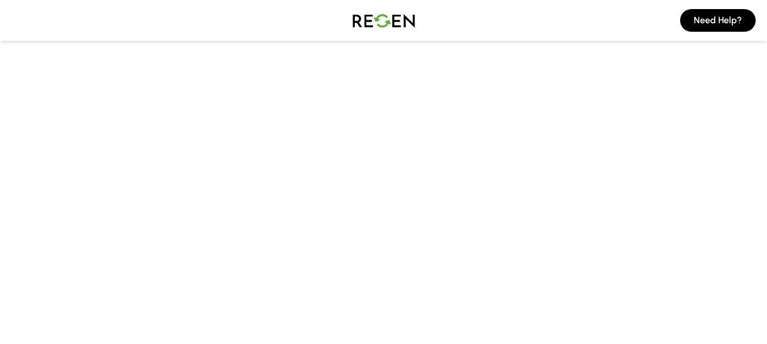
scroll to position [113, 0]
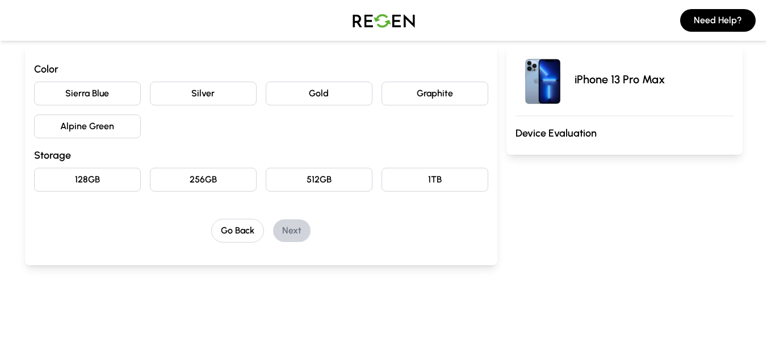
click at [430, 99] on button "Graphite" at bounding box center [434, 94] width 107 height 24
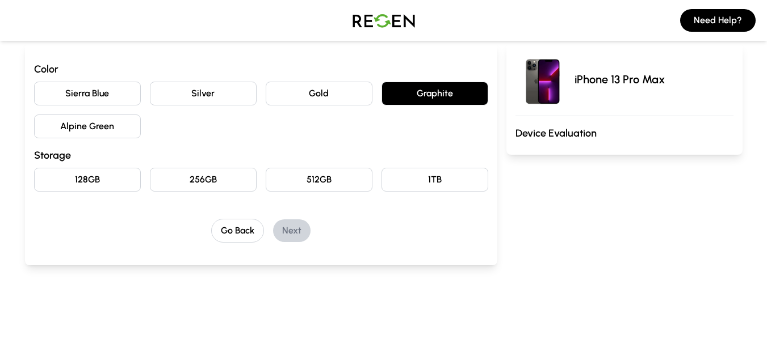
click at [96, 190] on button "128GB" at bounding box center [87, 180] width 107 height 24
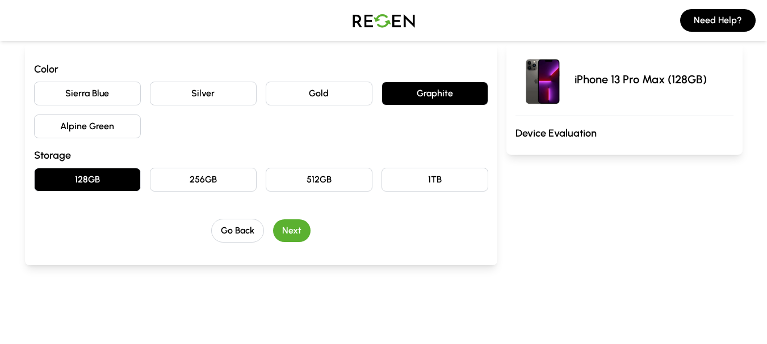
click at [305, 232] on button "Next" at bounding box center [291, 231] width 37 height 23
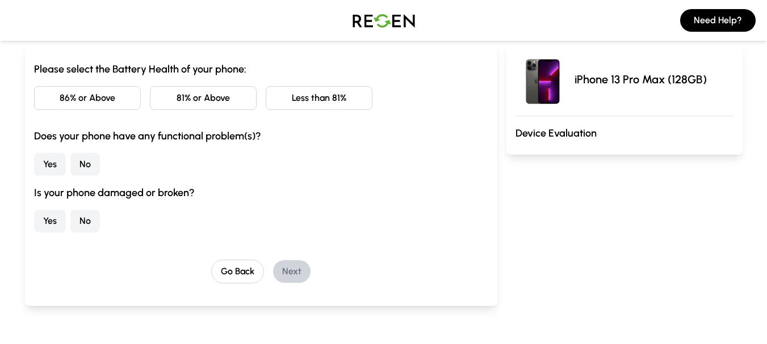
click at [220, 103] on button "81% or Above" at bounding box center [203, 98] width 107 height 24
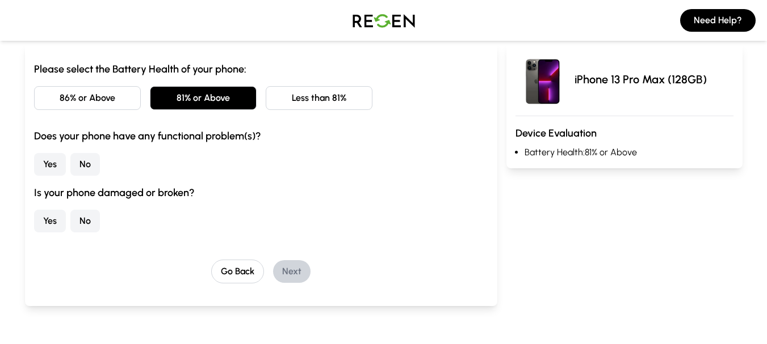
click at [88, 165] on button "No" at bounding box center [85, 164] width 30 height 23
click at [90, 214] on button "No" at bounding box center [85, 221] width 30 height 23
click at [290, 276] on button "Next" at bounding box center [291, 271] width 37 height 23
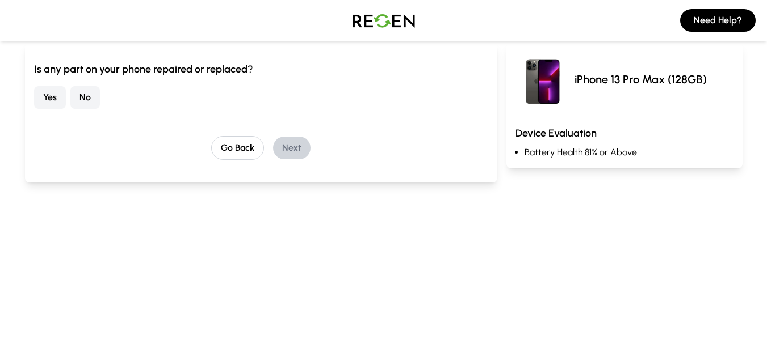
click at [88, 93] on button "No" at bounding box center [85, 97] width 30 height 23
click at [282, 152] on button "Next" at bounding box center [291, 148] width 37 height 23
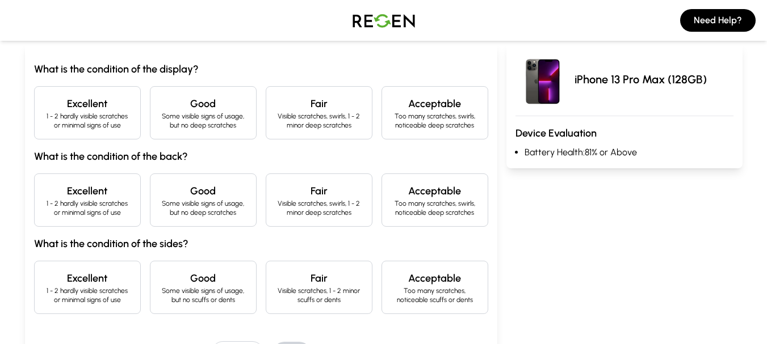
click at [100, 111] on h4 "Excellent" at bounding box center [87, 104] width 87 height 16
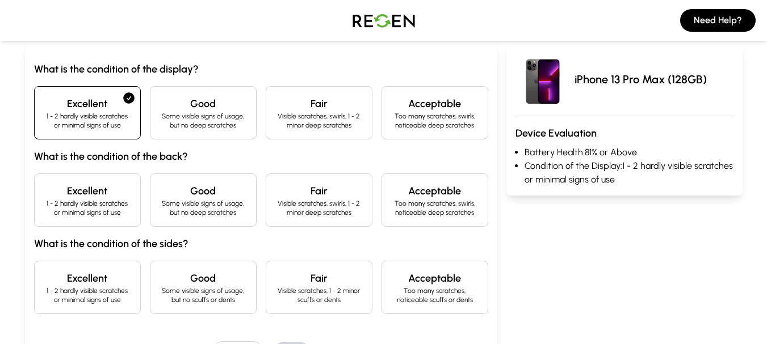
drag, startPoint x: 94, startPoint y: 212, endPoint x: 93, endPoint y: 262, distance: 49.9
click at [93, 214] on p "1 - 2 hardly visible scratches or minimal signs of use" at bounding box center [87, 208] width 87 height 18
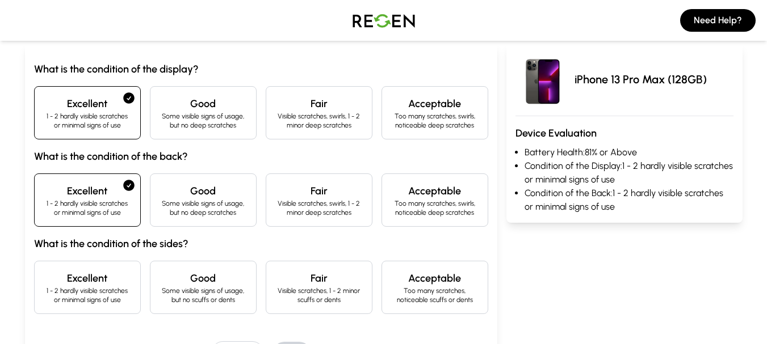
click at [103, 289] on p "1 - 2 hardly visible scratches or minimal signs of use" at bounding box center [87, 296] width 87 height 18
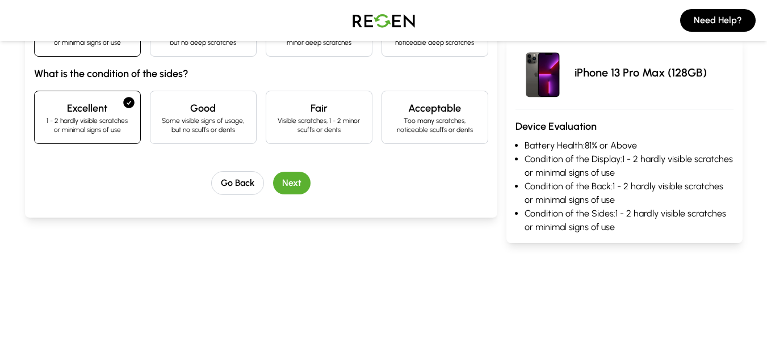
drag, startPoint x: 297, startPoint y: 197, endPoint x: 292, endPoint y: 177, distance: 21.1
click at [295, 187] on div "What is the condition of the display? Excellent 1 - 2 hardly visible scratches …" at bounding box center [261, 45] width 472 height 345
click at [292, 177] on button "Next" at bounding box center [291, 183] width 37 height 23
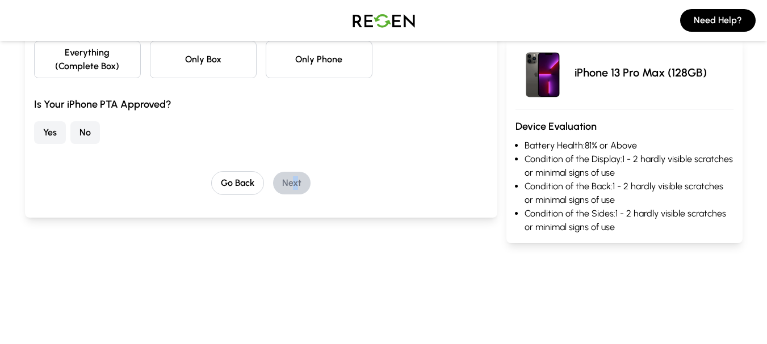
scroll to position [102, 0]
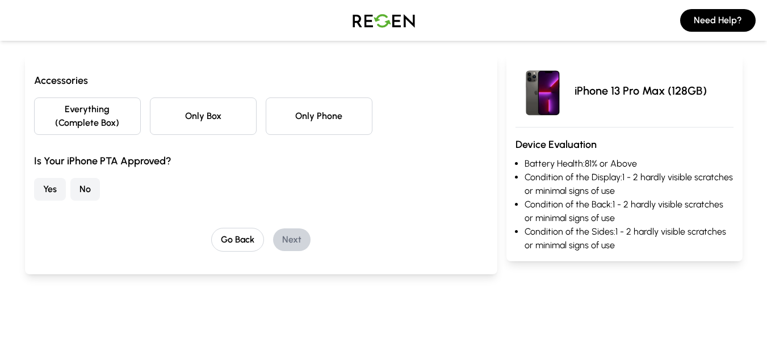
click at [174, 163] on h3 "Is Your iPhone PTA Approved?" at bounding box center [261, 161] width 454 height 16
click at [83, 185] on button "No" at bounding box center [85, 189] width 30 height 23
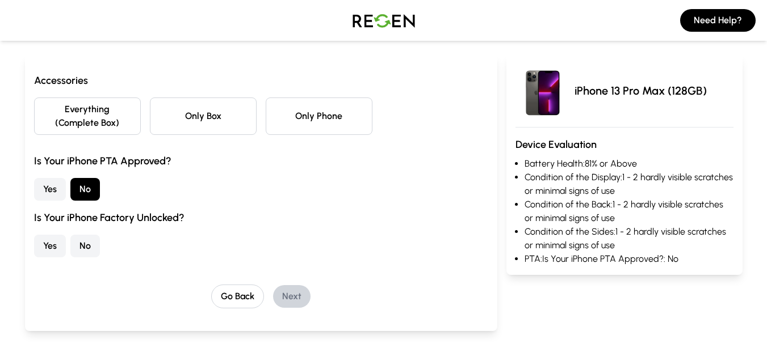
click at [337, 123] on button "Only Phone" at bounding box center [319, 116] width 107 height 37
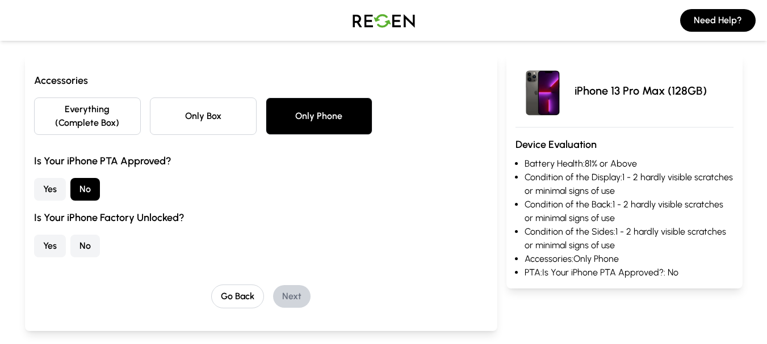
click at [46, 241] on button "Yes" at bounding box center [50, 246] width 32 height 23
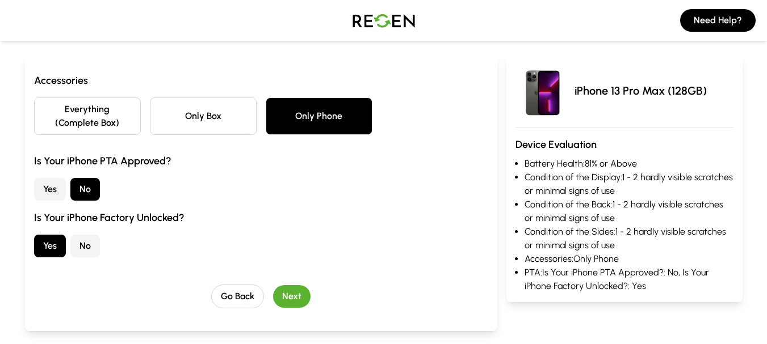
click at [295, 291] on button "Next" at bounding box center [291, 296] width 37 height 23
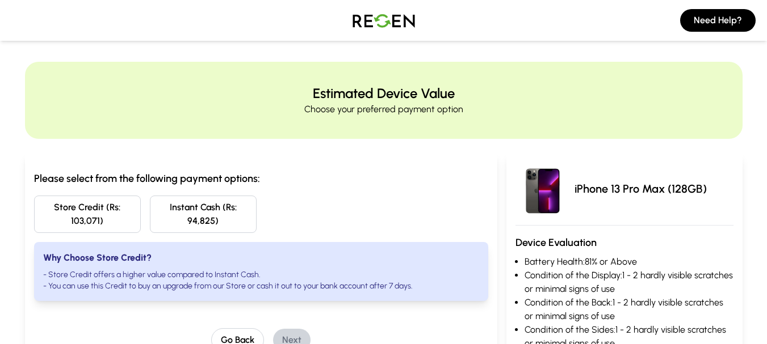
scroll to position [0, 0]
